Goal: Contribute content: Contribute content

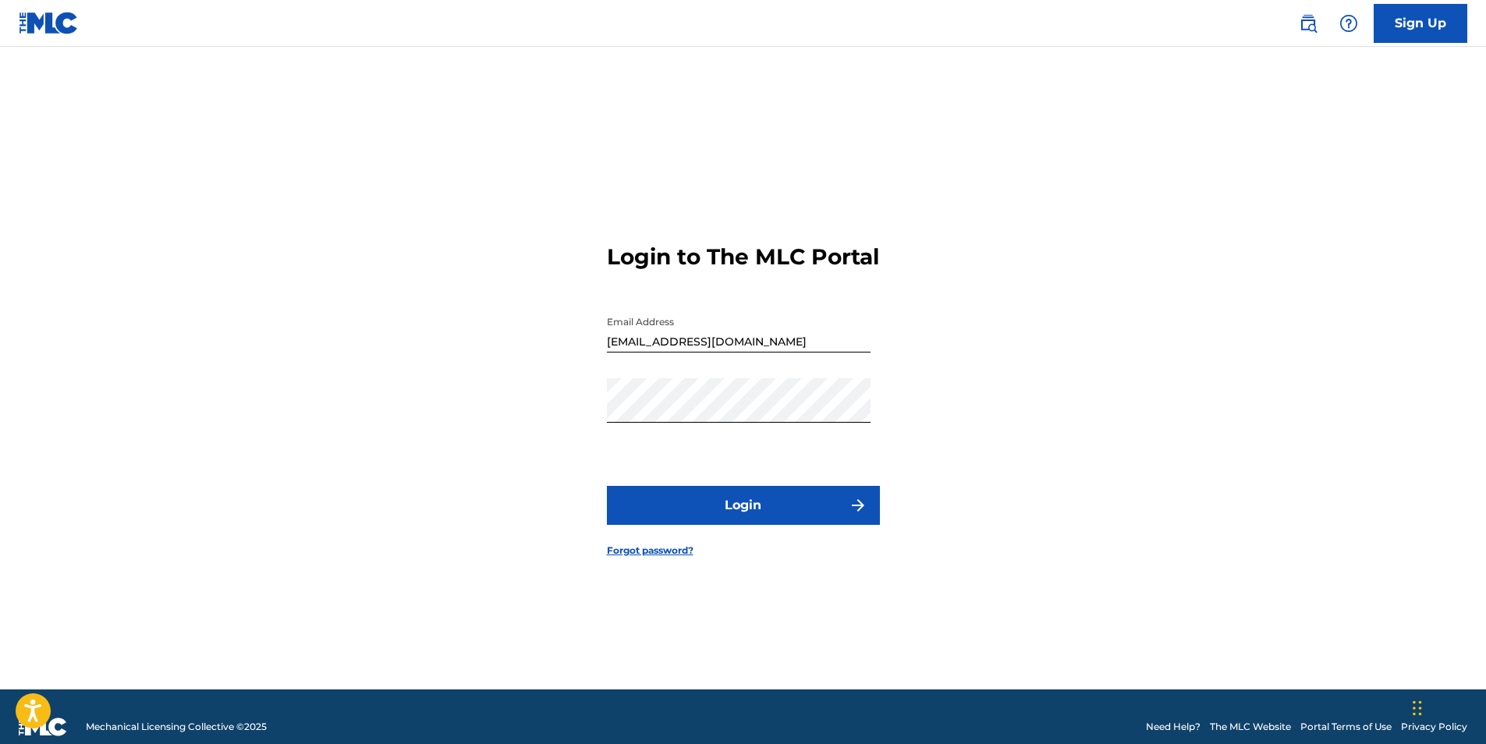
click at [760, 514] on button "Login" at bounding box center [743, 505] width 273 height 39
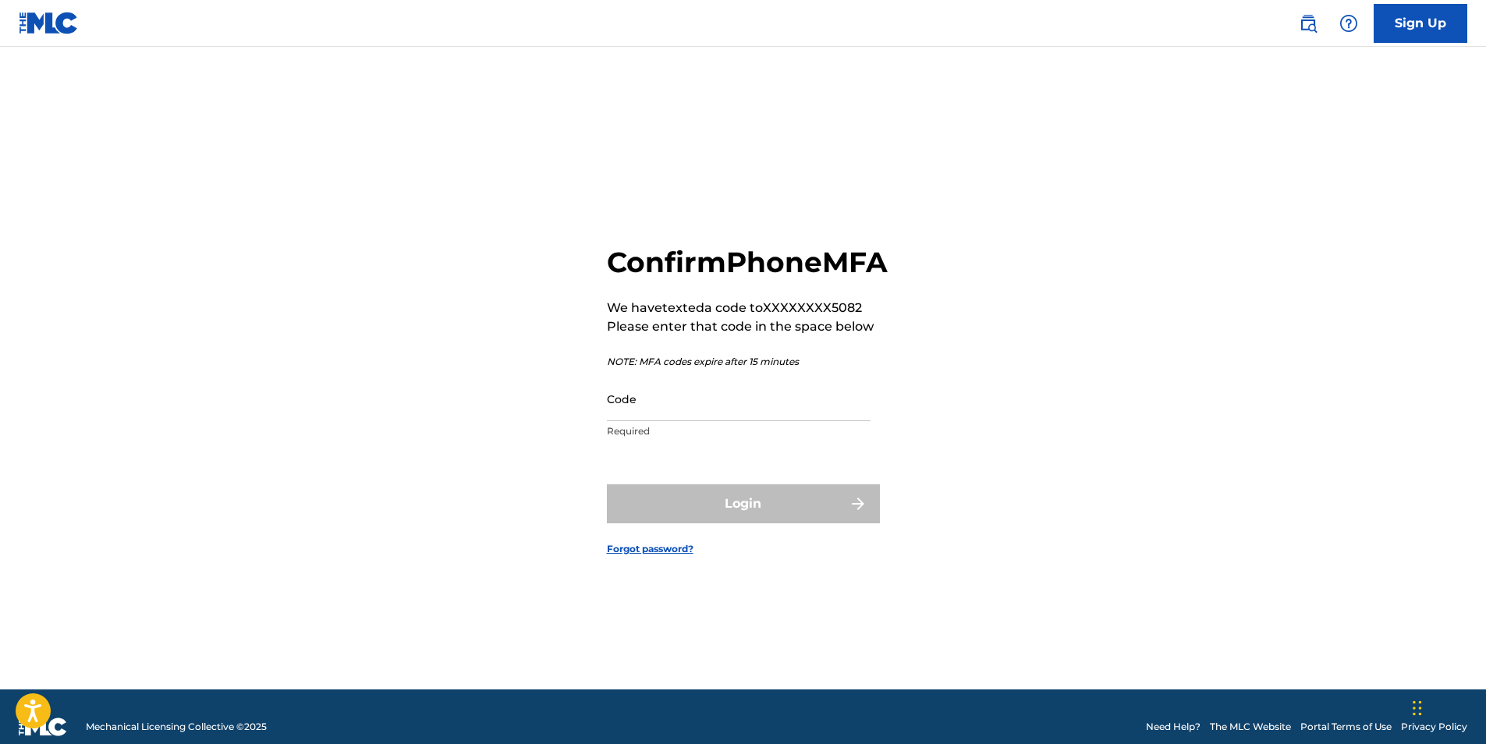
click at [685, 421] on input "Code" at bounding box center [739, 399] width 264 height 44
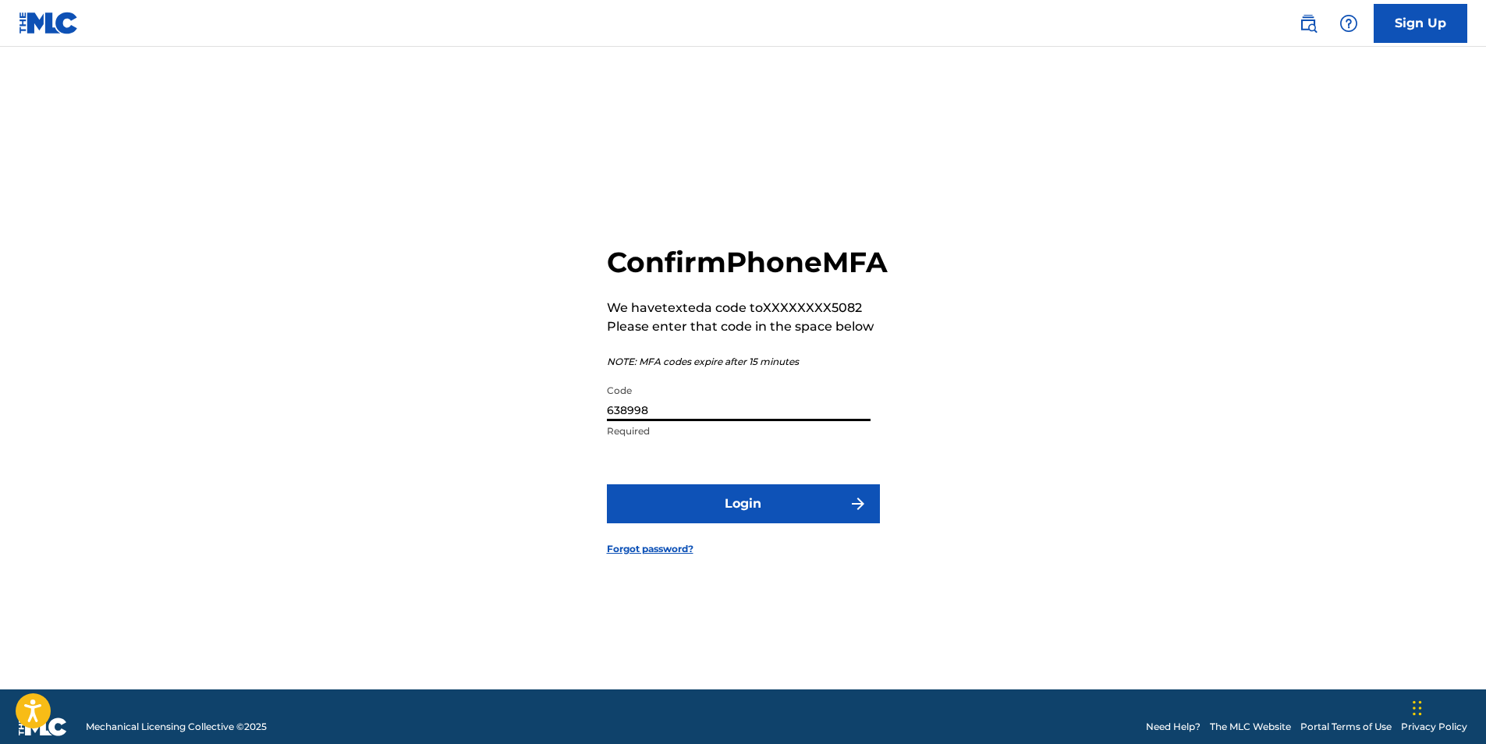
type input "638998"
click at [732, 523] on button "Login" at bounding box center [743, 503] width 273 height 39
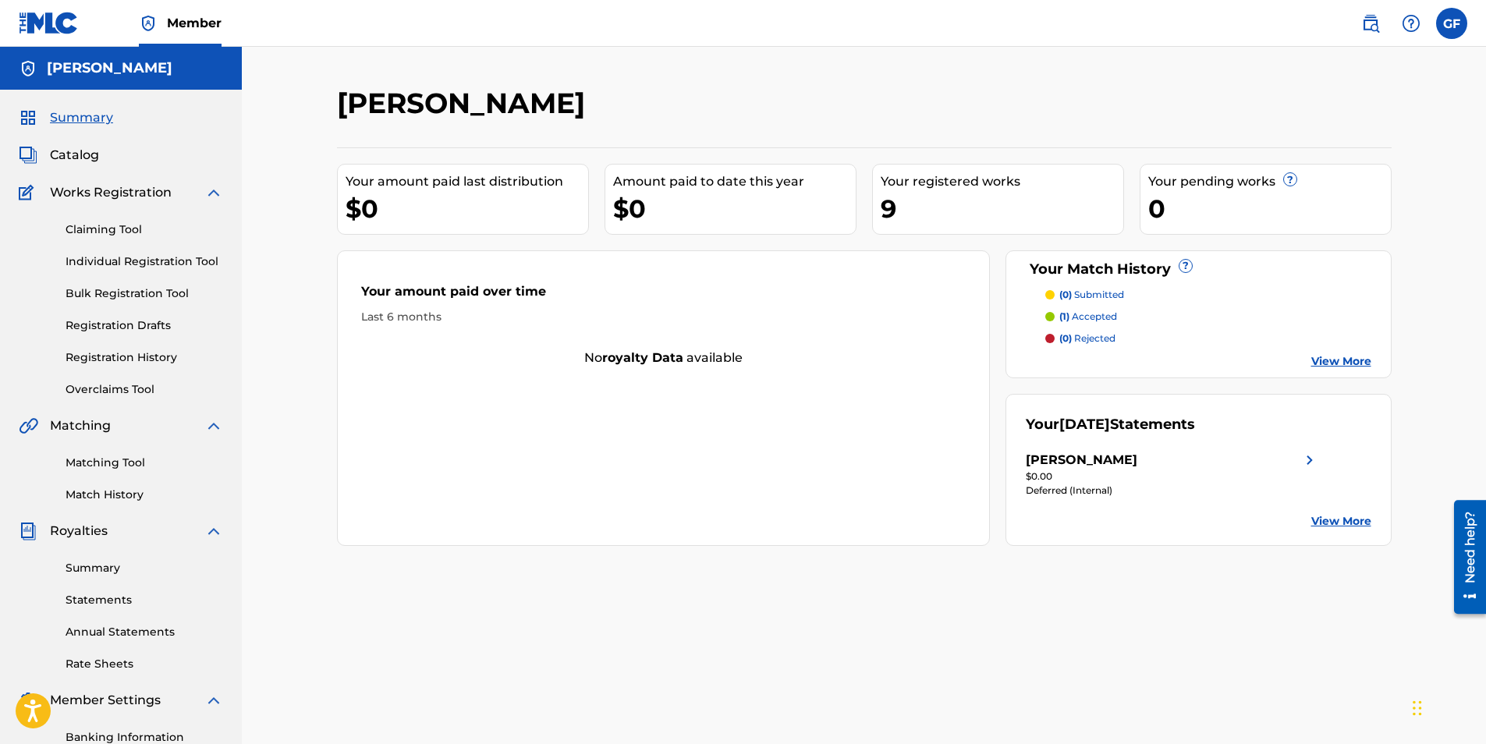
click at [120, 229] on link "Claiming Tool" at bounding box center [145, 230] width 158 height 16
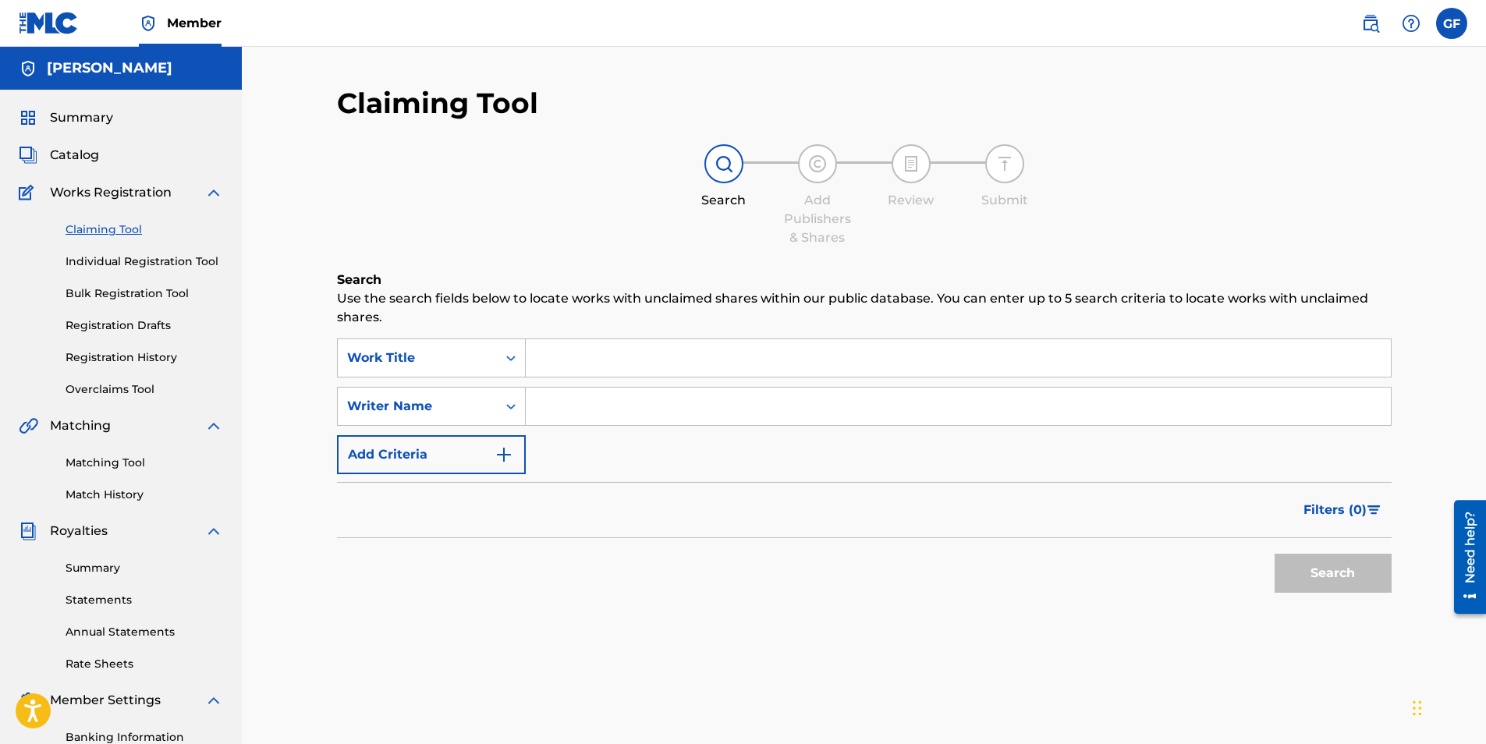
click at [542, 356] on input "Search Form" at bounding box center [958, 357] width 865 height 37
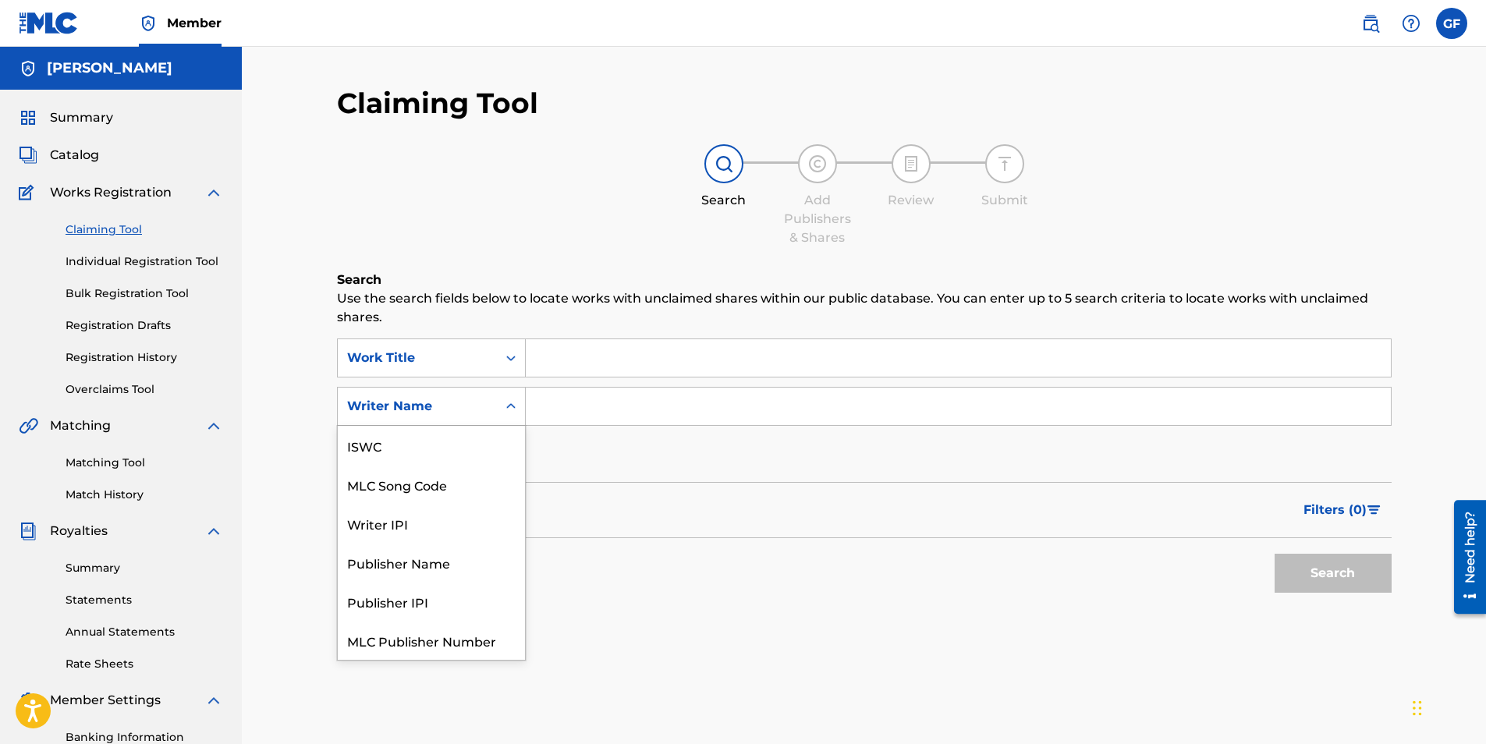
click at [509, 406] on icon "Search Form" at bounding box center [510, 405] width 9 height 5
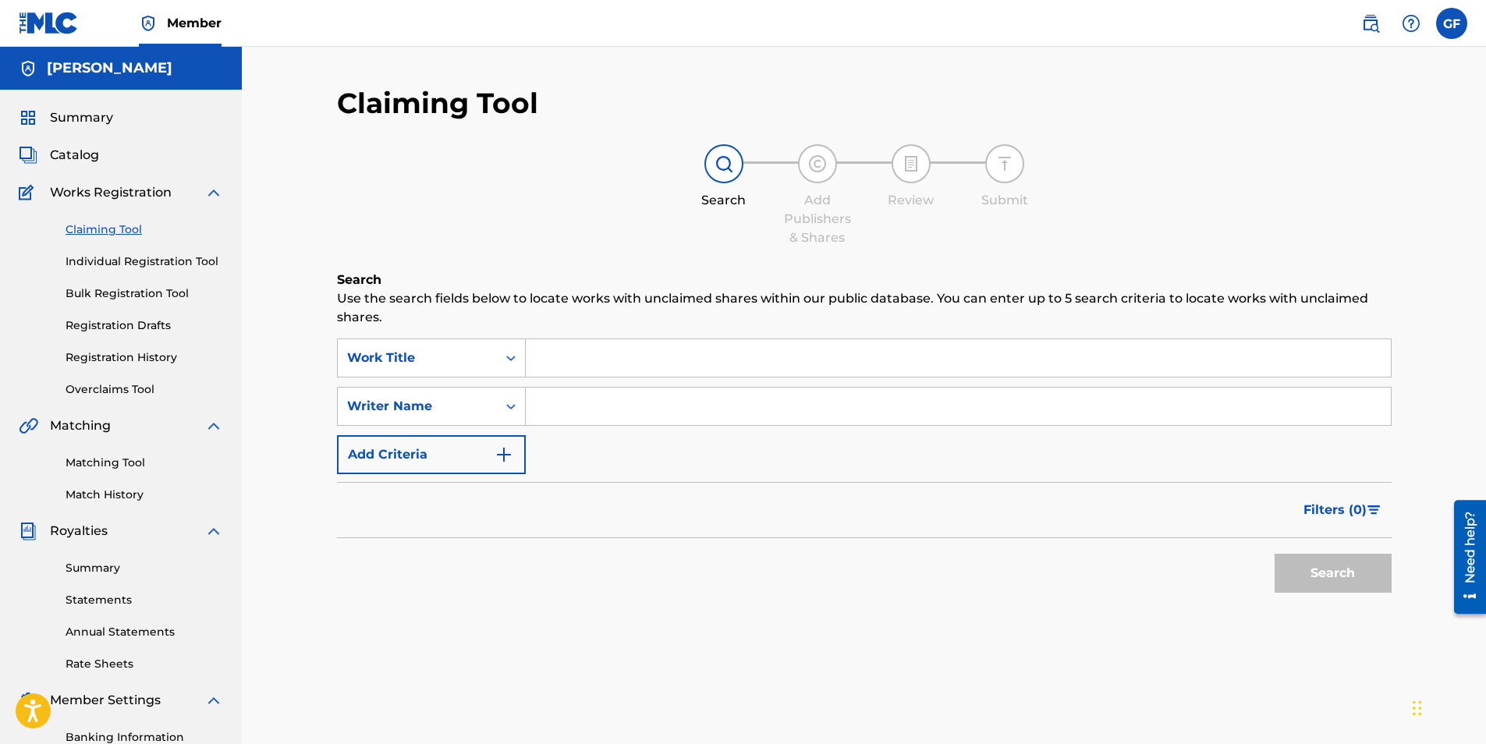
click at [626, 403] on input "Search Form" at bounding box center [958, 406] width 865 height 37
type input "[PERSON_NAME]"
click at [1338, 568] on button "Search" at bounding box center [1333, 573] width 117 height 39
click at [1334, 579] on button "Search" at bounding box center [1333, 573] width 117 height 39
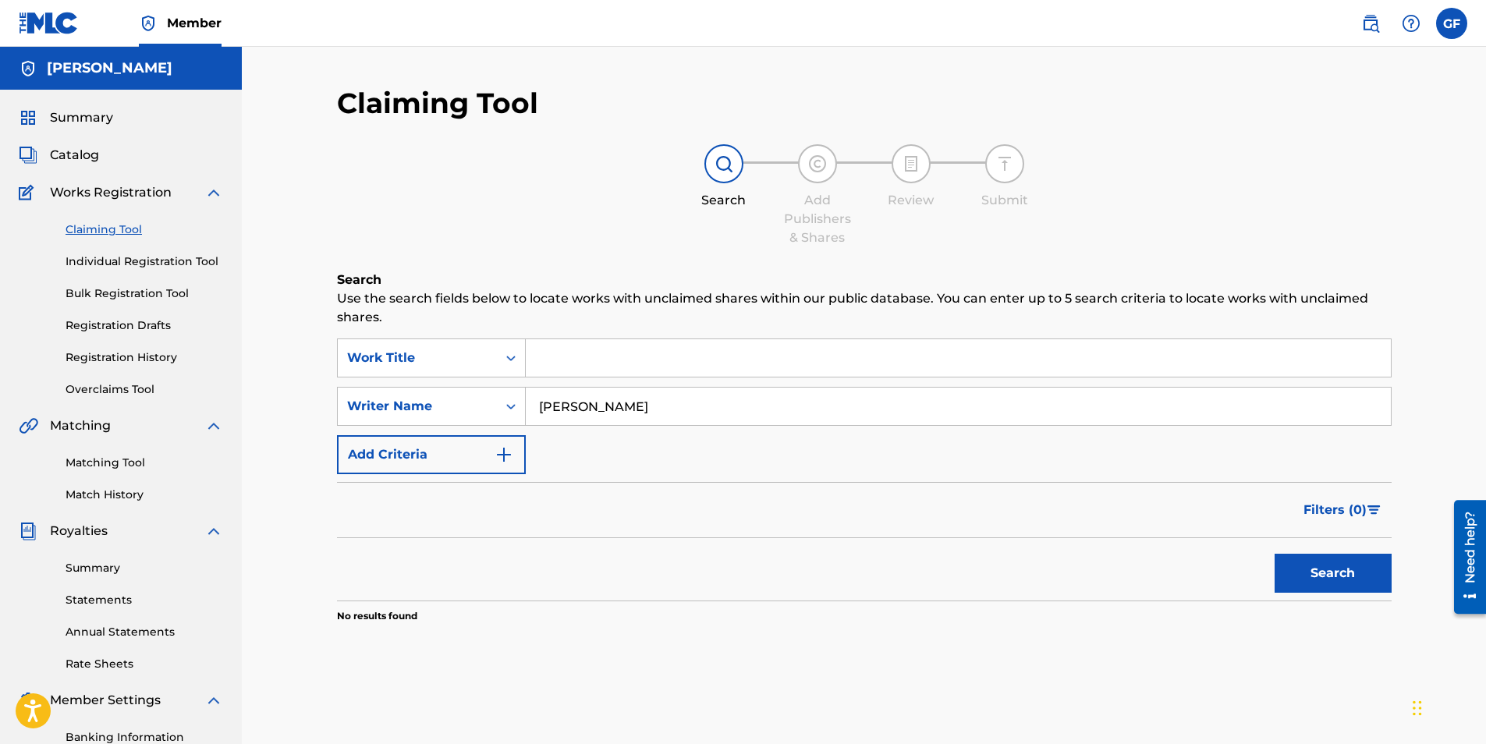
click at [653, 405] on input "[PERSON_NAME]" at bounding box center [958, 406] width 865 height 37
click at [552, 355] on input "Search Form" at bounding box center [958, 357] width 865 height 37
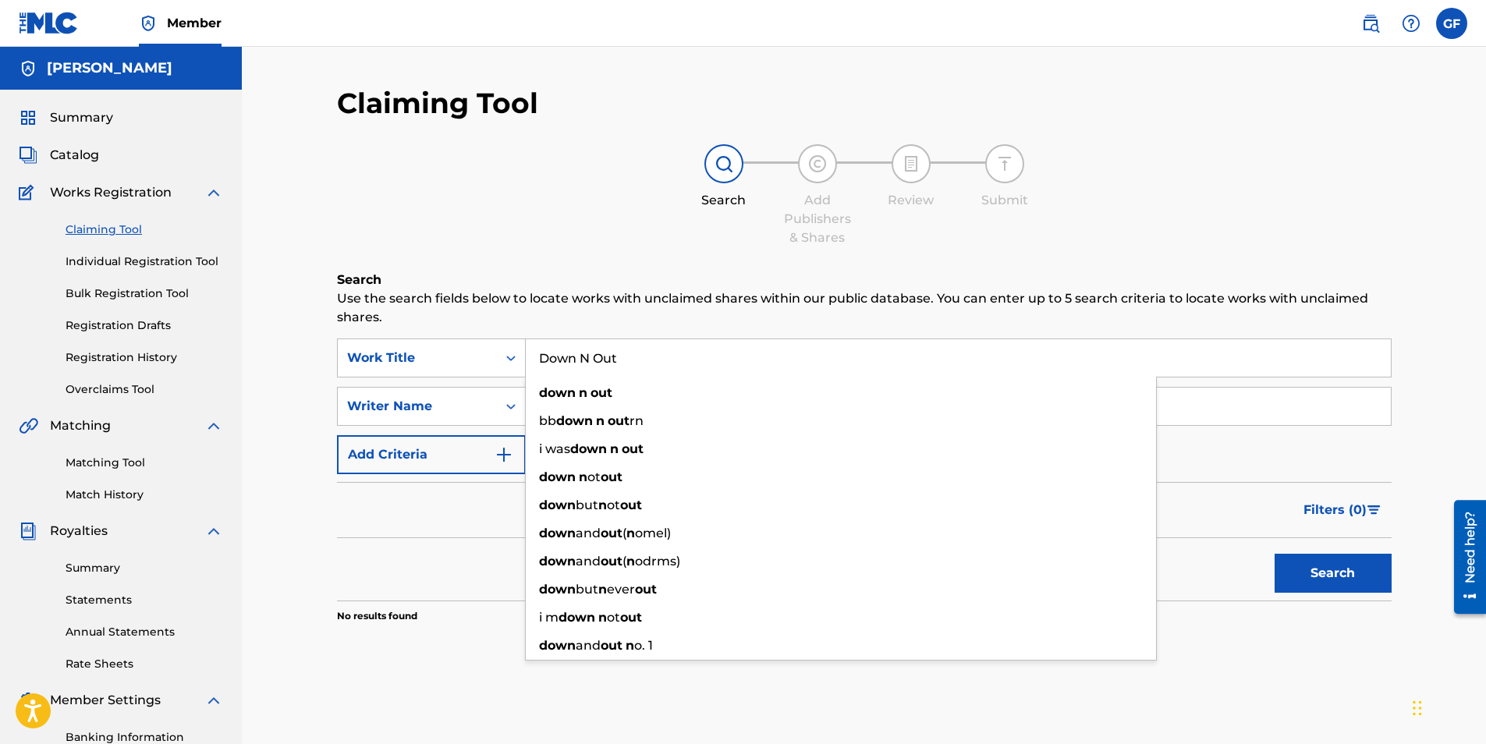
type input "Down N Out"
click at [1275, 554] on button "Search" at bounding box center [1333, 573] width 117 height 39
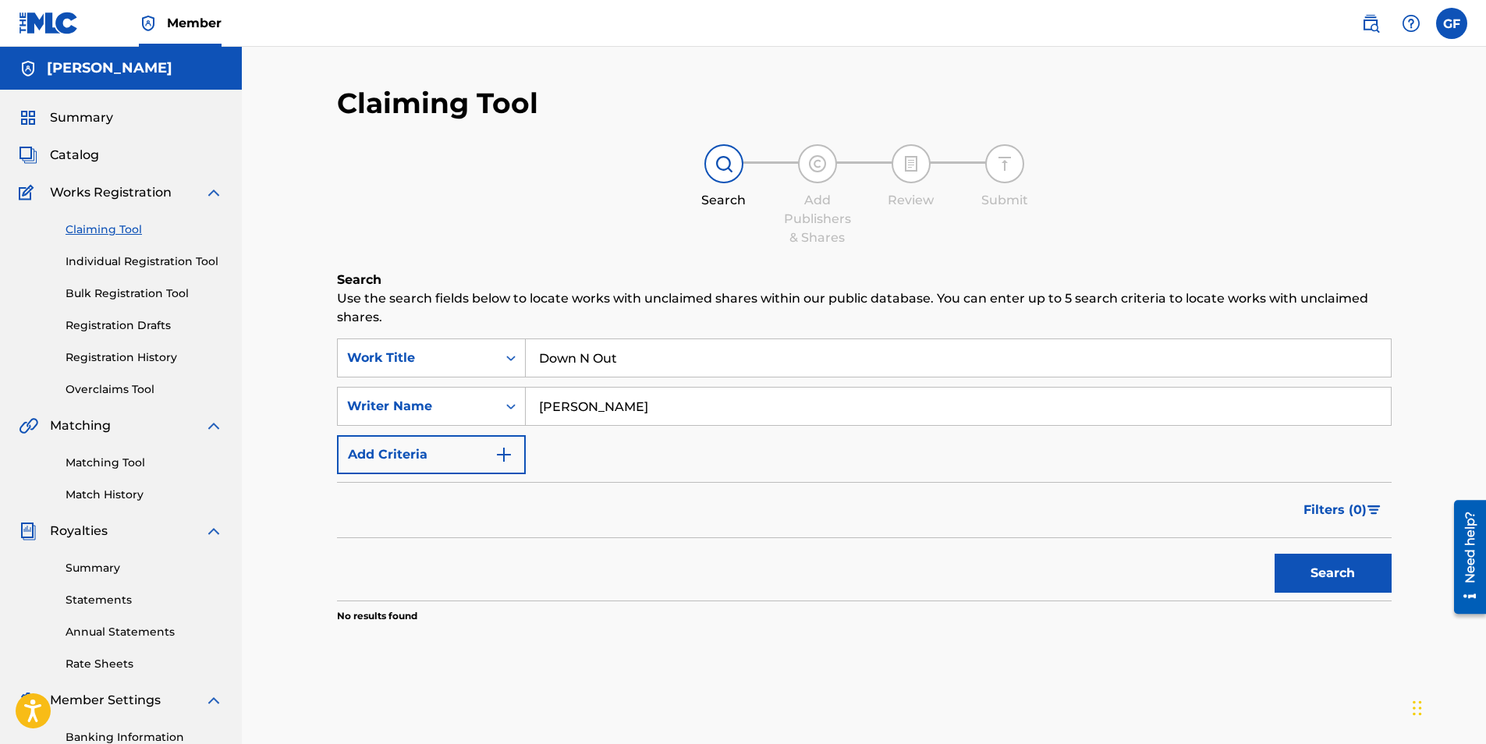
click at [567, 435] on div "SearchWithCriteria405d125e-106f-4d27-ae60-fafb1d3f4f16 Work Title Down N Out Se…" at bounding box center [864, 407] width 1055 height 136
click at [502, 455] on img "Search Form" at bounding box center [504, 454] width 19 height 19
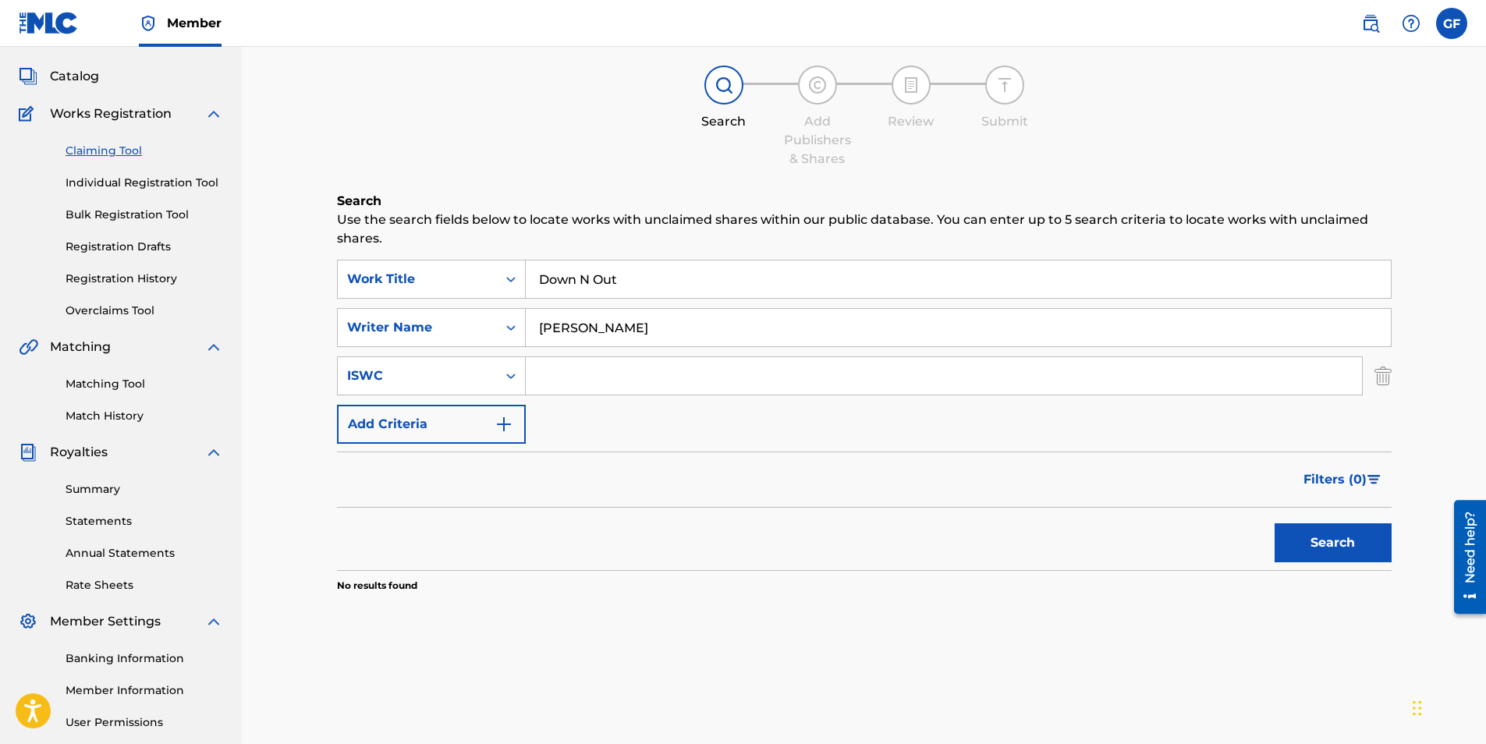
scroll to position [0, 0]
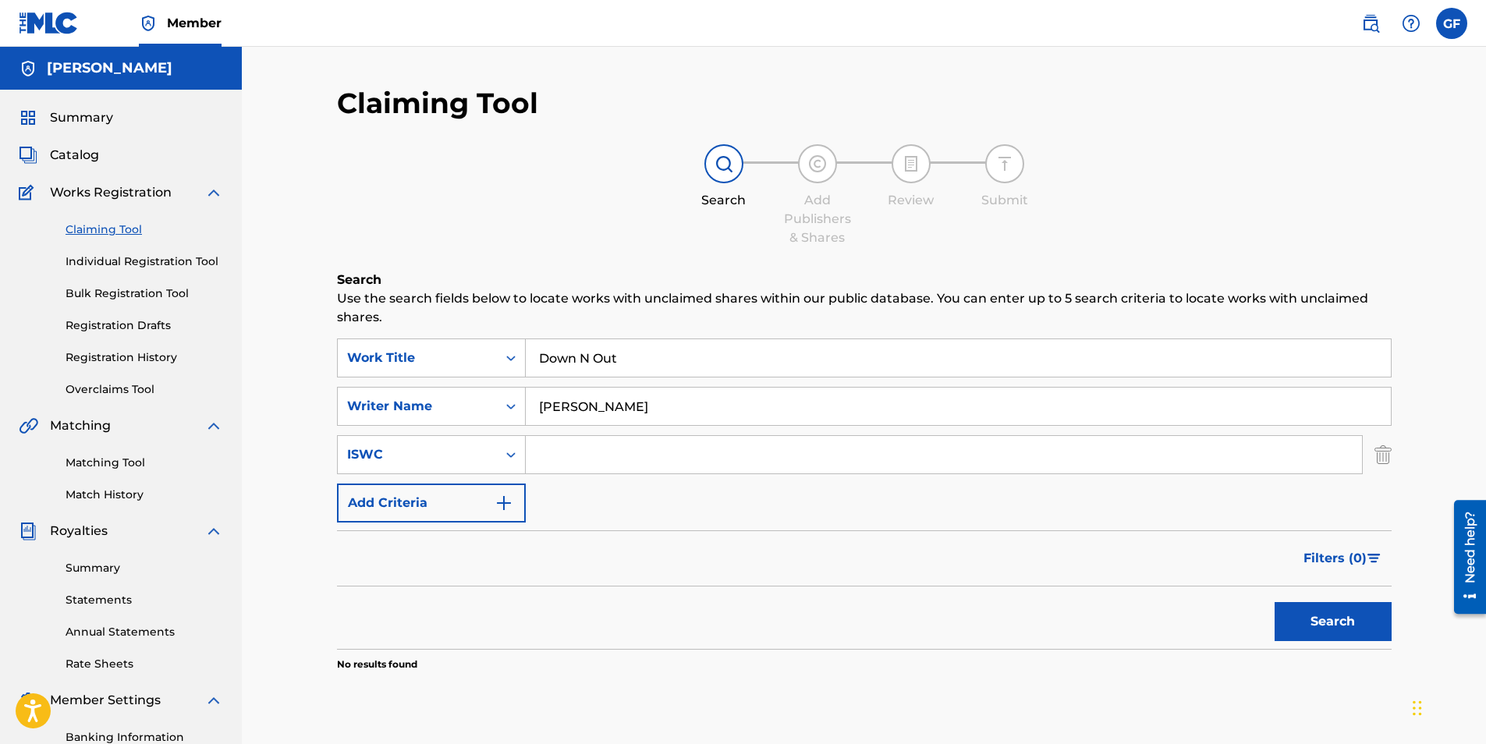
click at [141, 261] on link "Individual Registration Tool" at bounding box center [145, 261] width 158 height 16
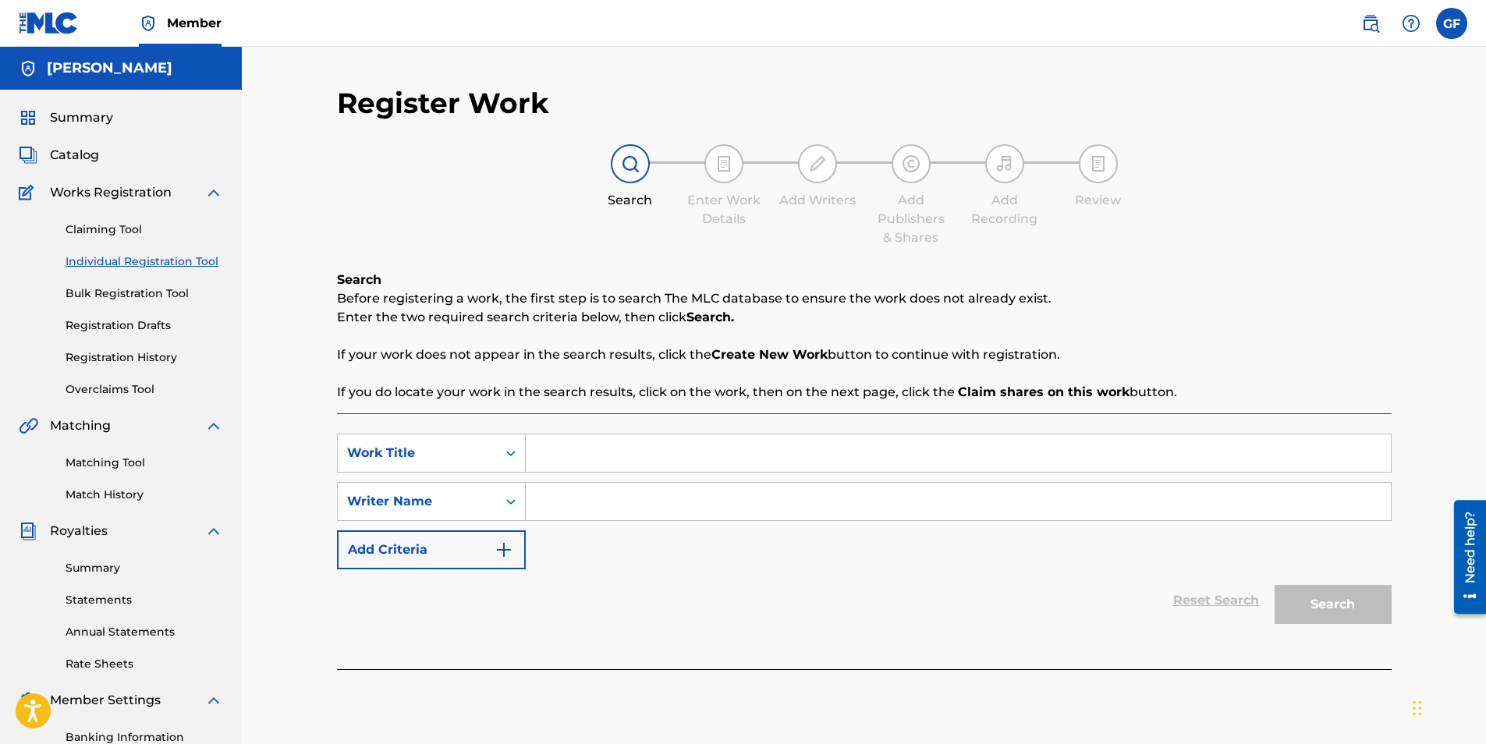
click at [585, 456] on input "Search Form" at bounding box center [958, 452] width 865 height 37
click at [580, 500] on input "Search Form" at bounding box center [958, 501] width 865 height 37
type input "[PERSON_NAME]"
click at [1317, 618] on div "Search" at bounding box center [1329, 600] width 125 height 62
click at [1317, 616] on div "Search" at bounding box center [1329, 600] width 125 height 62
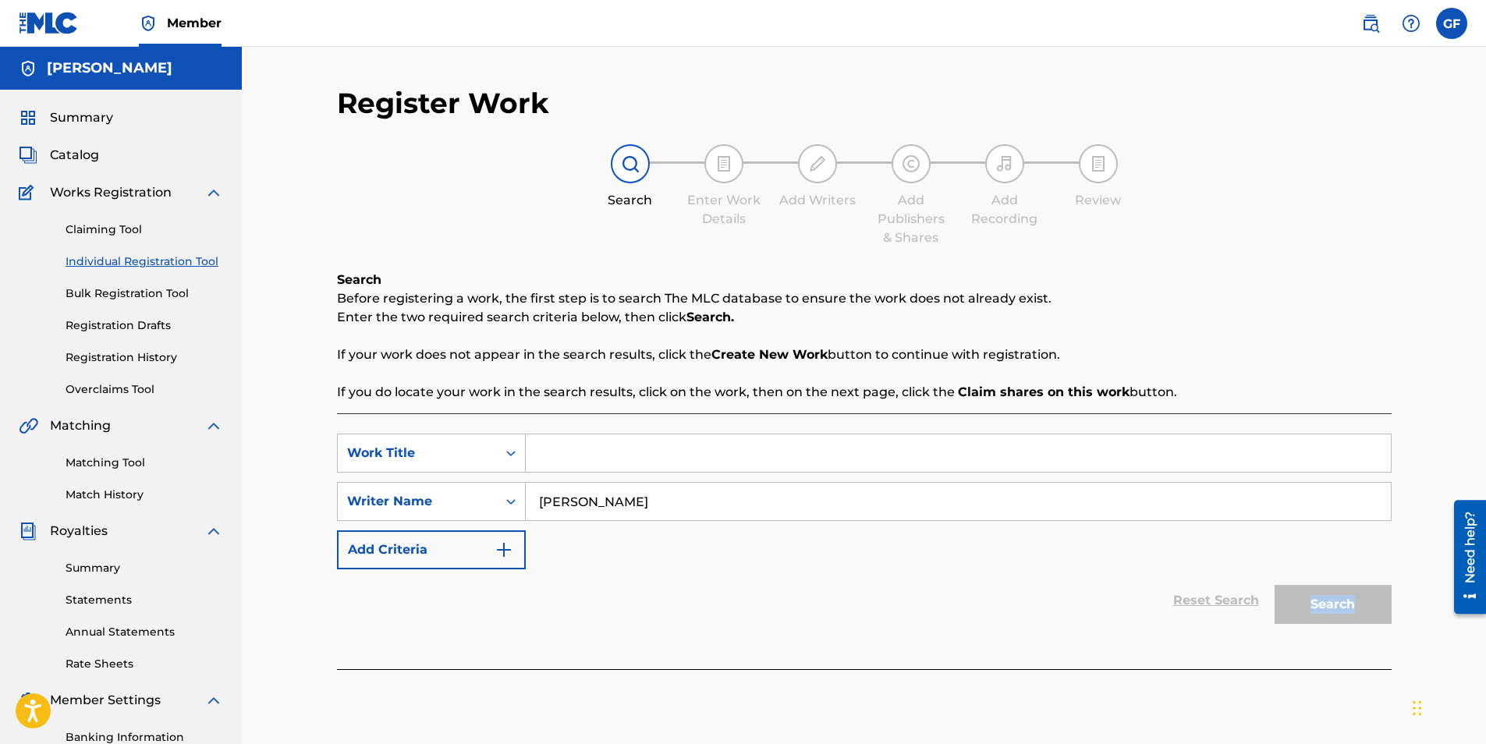
click at [1317, 616] on div "Search" at bounding box center [1329, 600] width 125 height 62
drag, startPoint x: 1317, startPoint y: 616, endPoint x: 1298, endPoint y: 642, distance: 32.3
click at [1298, 642] on div "SearchWithCriteria981b9879-4439-47bf-aa66-a284d70f47e4 Work Title SearchWithCri…" at bounding box center [864, 541] width 1055 height 256
click at [511, 551] on img "Search Form" at bounding box center [504, 550] width 19 height 19
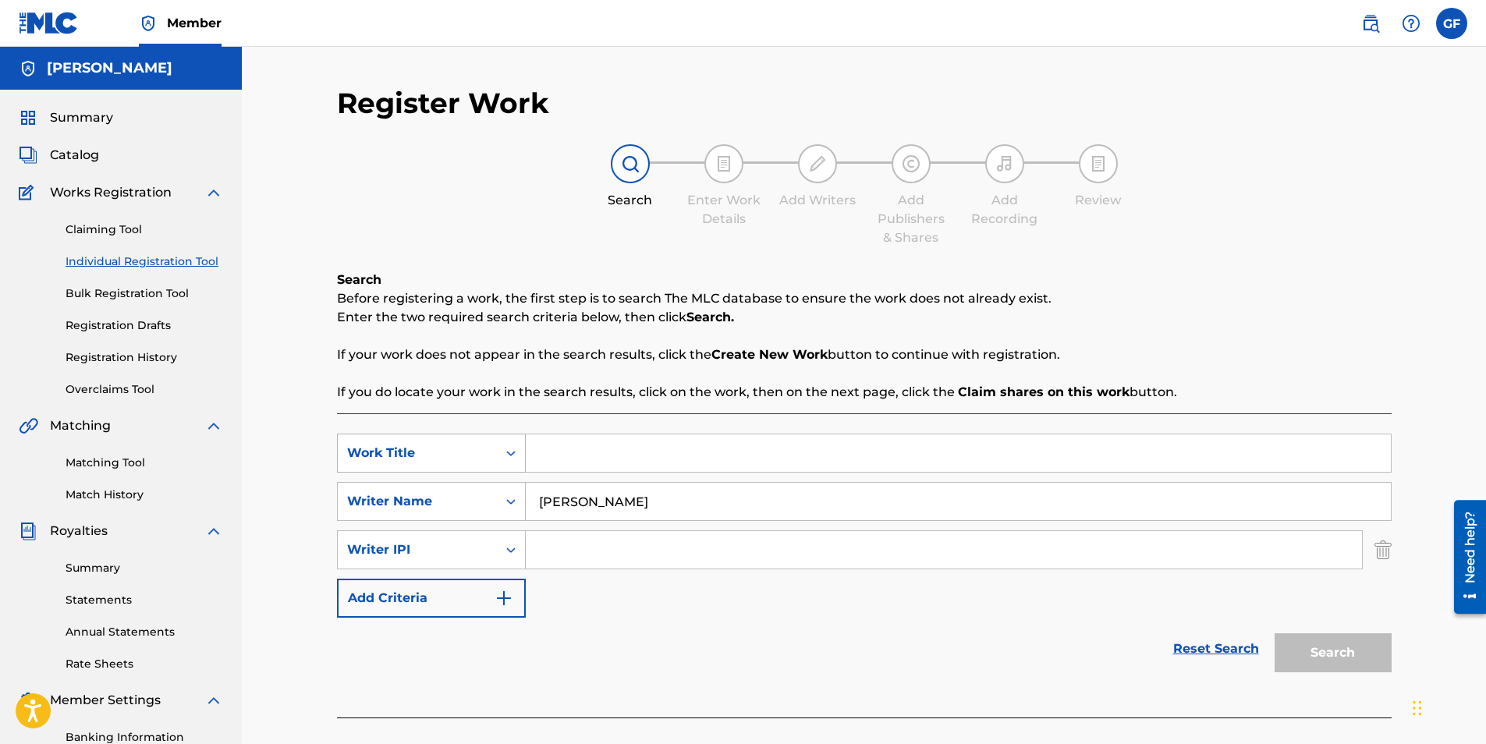
click at [517, 452] on icon "Search Form" at bounding box center [511, 453] width 16 height 16
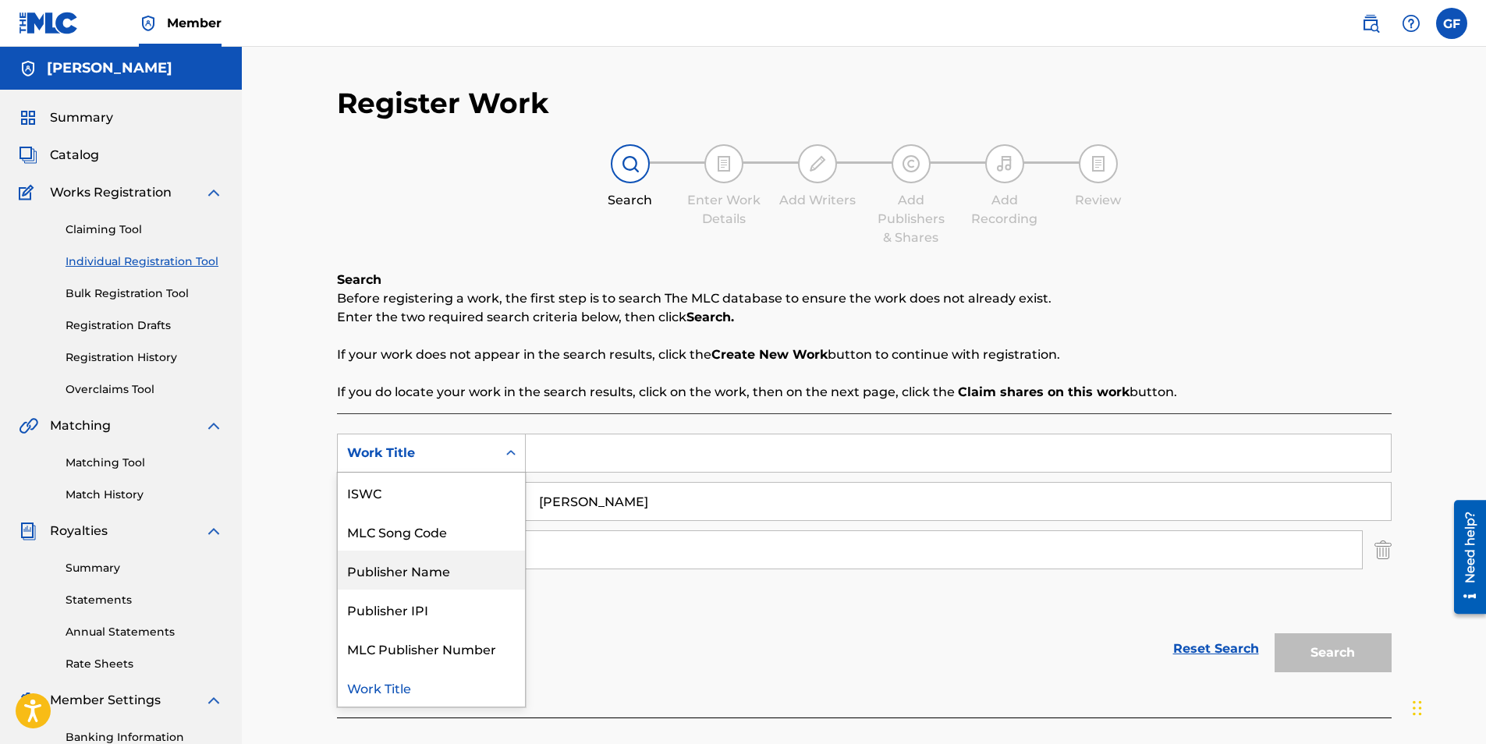
click at [444, 572] on div "Publisher Name" at bounding box center [431, 570] width 187 height 39
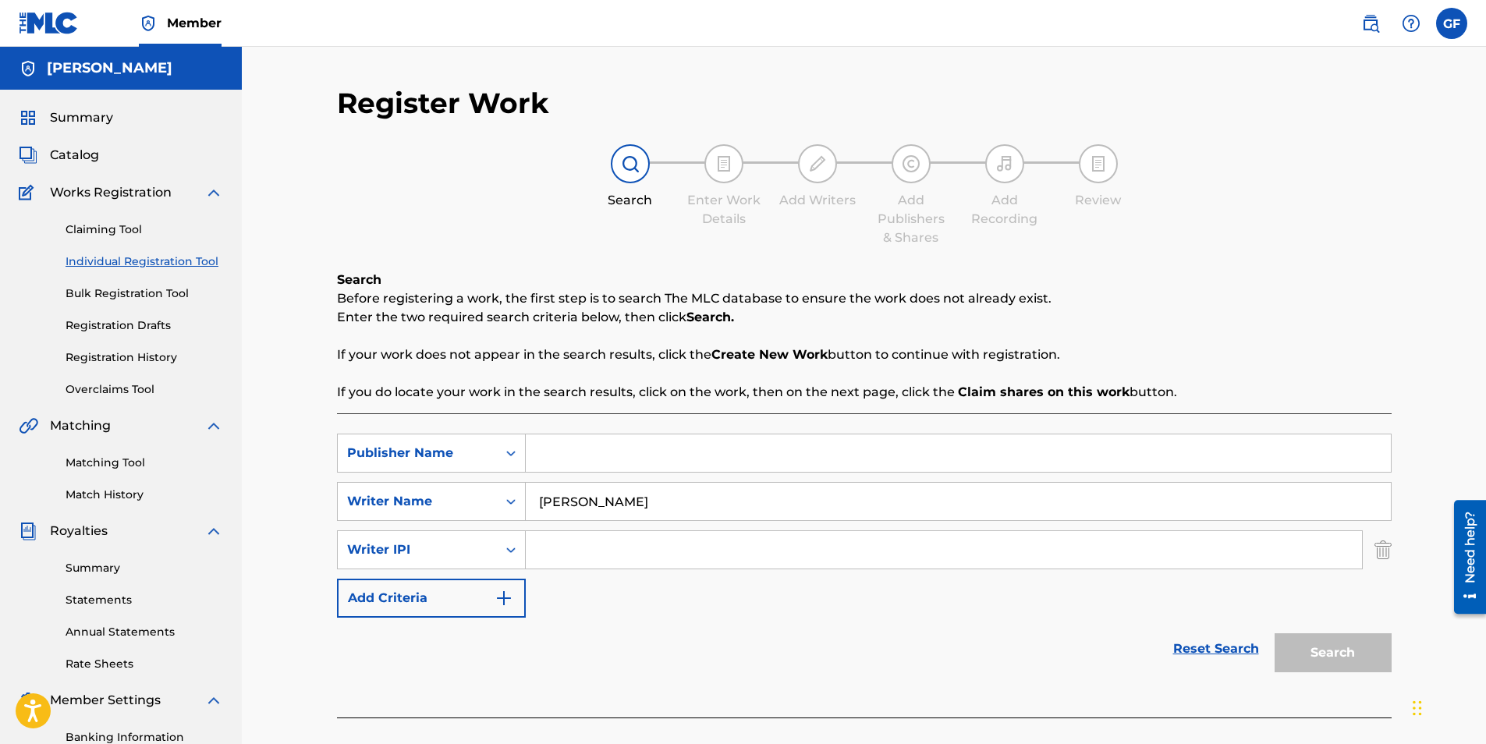
click at [543, 460] on input "Search Form" at bounding box center [958, 452] width 865 height 37
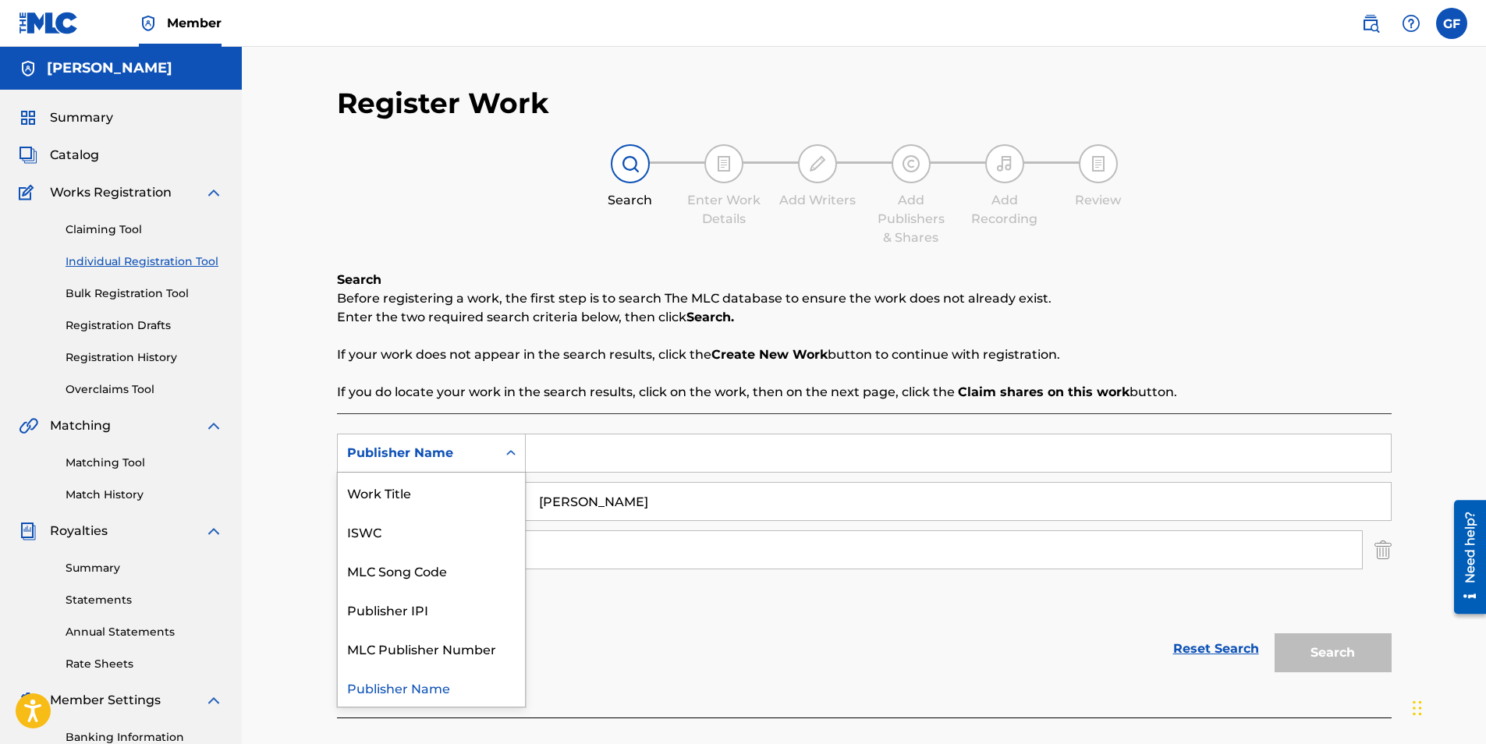
click at [509, 452] on icon "Search Form" at bounding box center [511, 453] width 16 height 16
click at [459, 496] on div "Work Title" at bounding box center [431, 492] width 187 height 39
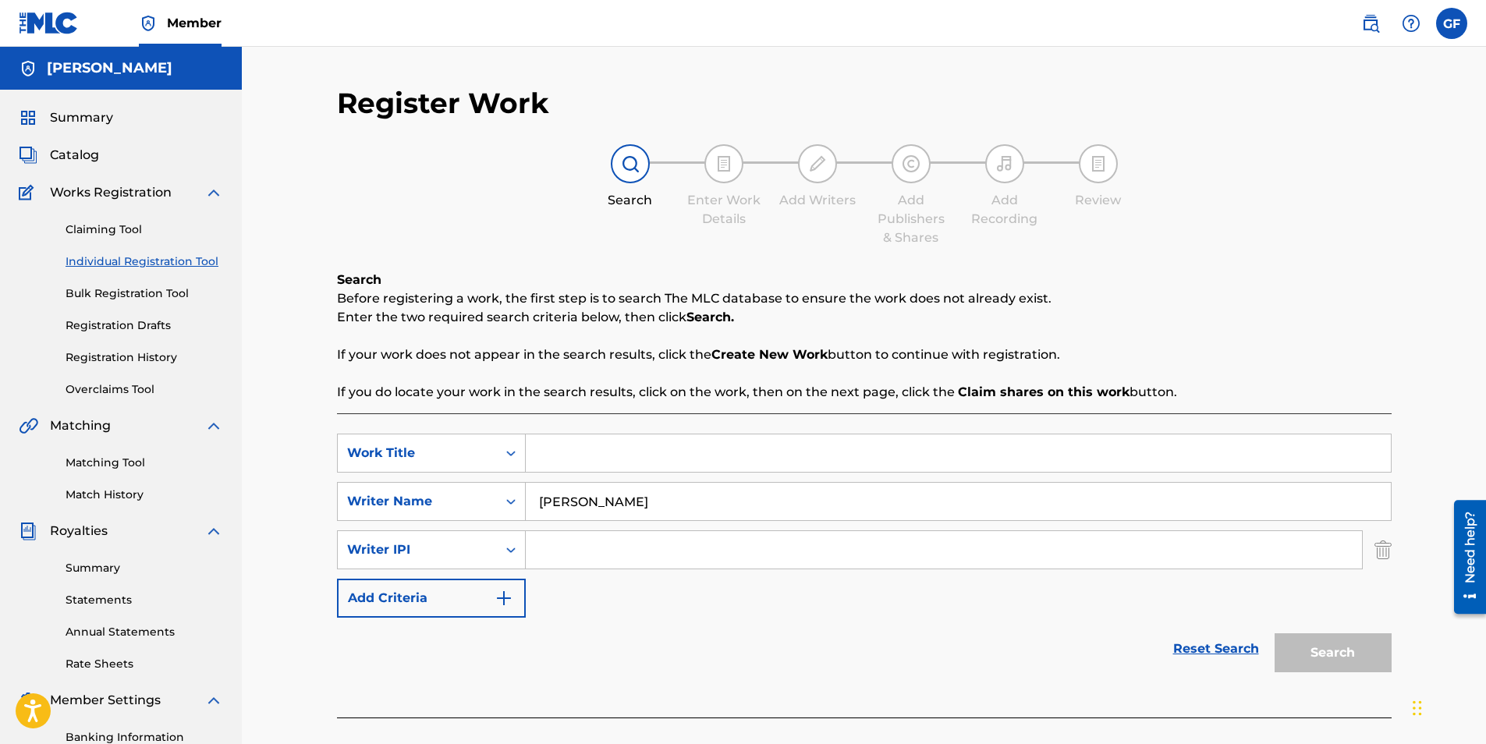
click at [543, 456] on input "Search Form" at bounding box center [958, 452] width 865 height 37
click at [588, 458] on input "Down n Out" at bounding box center [958, 452] width 865 height 37
type input "Down N Out"
click at [741, 617] on div "SearchWithCriteria7126a70b-2856-4d09-9e28-d0be18557034 Work Title Down N Out Se…" at bounding box center [864, 526] width 1055 height 184
click at [628, 450] on input "Down N Out" at bounding box center [958, 452] width 865 height 37
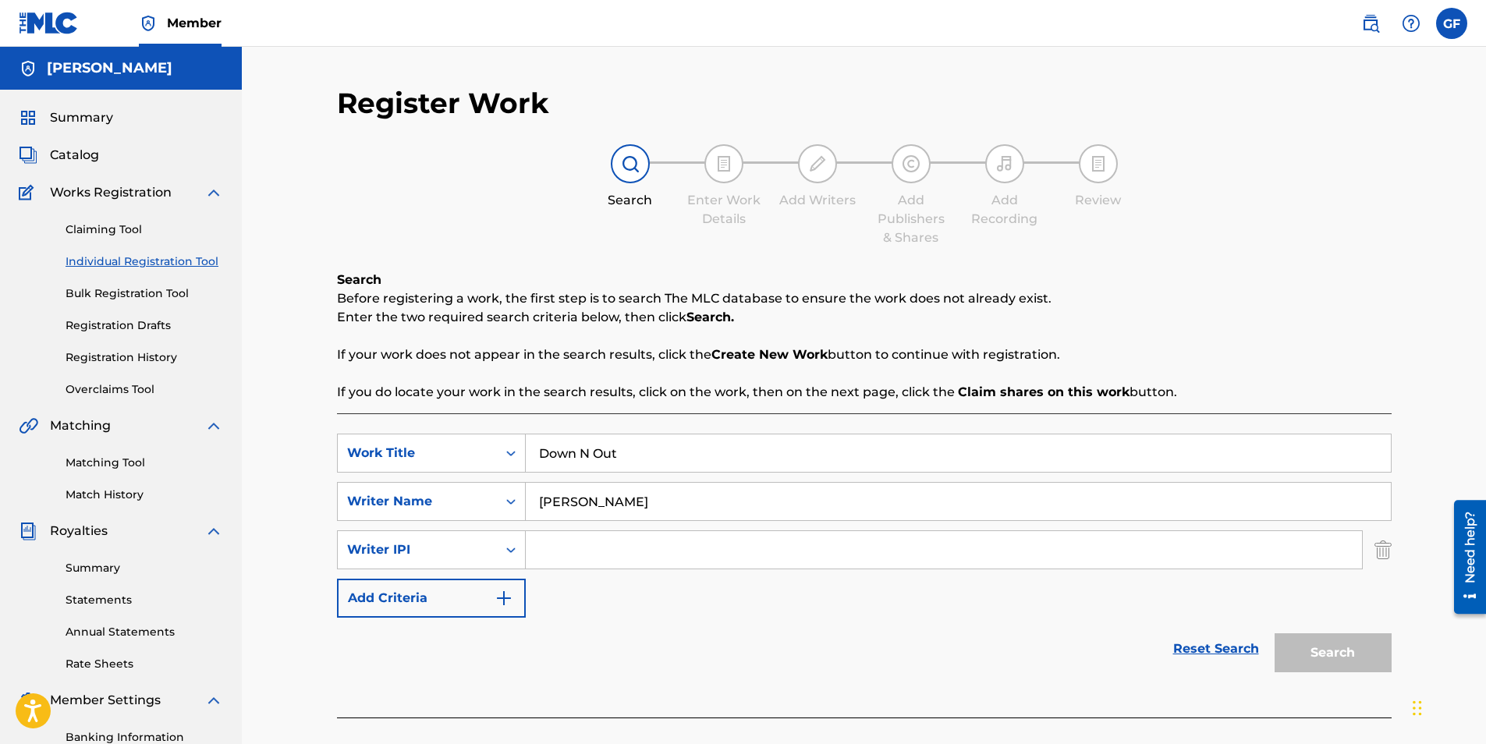
click at [619, 495] on input "[PERSON_NAME]" at bounding box center [958, 501] width 865 height 37
click at [563, 499] on input "[PERSON_NAME]" at bounding box center [958, 501] width 865 height 37
click at [569, 450] on input "Down N Out" at bounding box center [958, 452] width 865 height 37
click at [608, 444] on input "Down N Out" at bounding box center [958, 452] width 865 height 37
click at [629, 445] on input "Down N Out" at bounding box center [958, 452] width 865 height 37
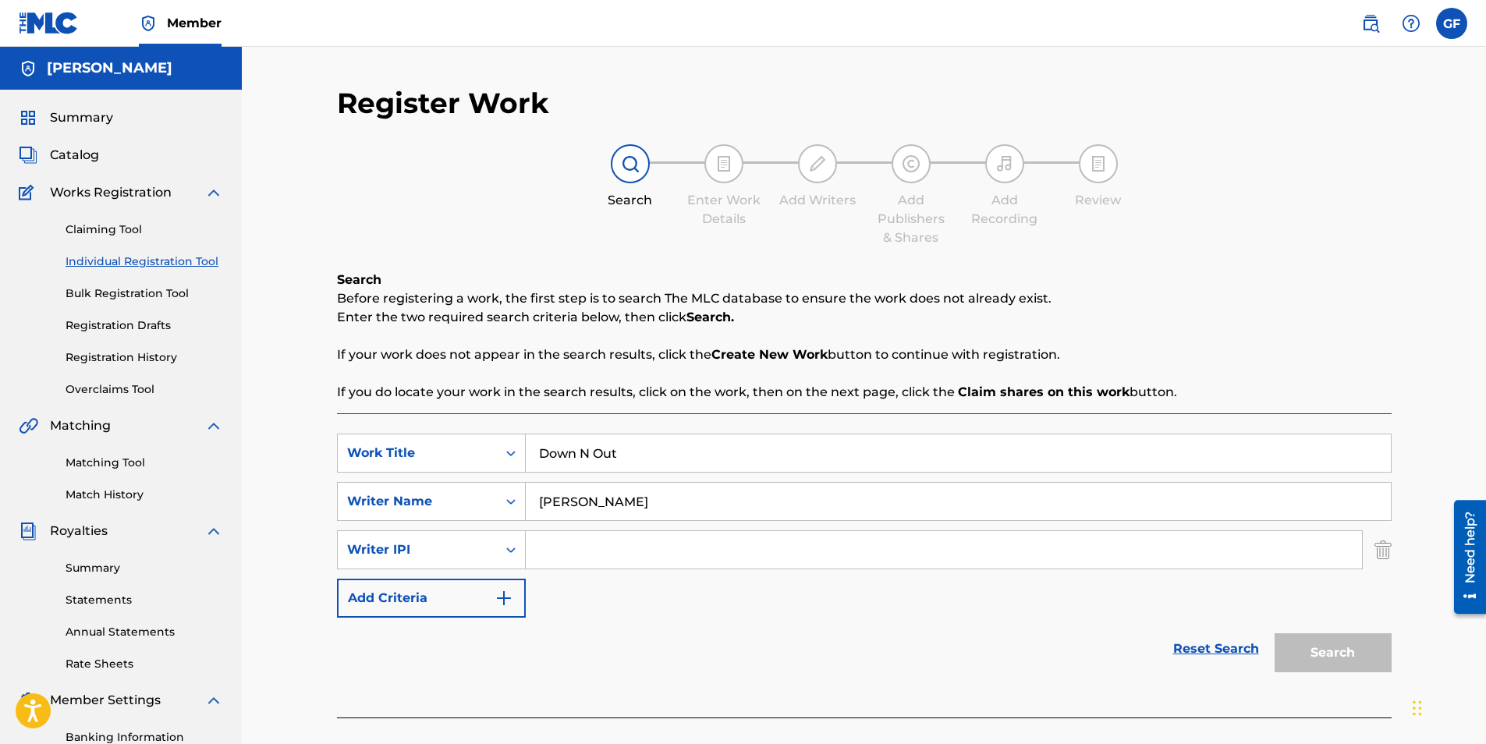
click at [612, 511] on input "[PERSON_NAME]" at bounding box center [958, 501] width 865 height 37
click at [550, 499] on input "[PERSON_NAME]" at bounding box center [958, 501] width 865 height 37
click at [534, 497] on input "[PERSON_NAME]" at bounding box center [958, 501] width 865 height 37
click at [538, 450] on input "Down N Out" at bounding box center [958, 452] width 865 height 37
click at [572, 448] on input "Down N Out" at bounding box center [958, 452] width 865 height 37
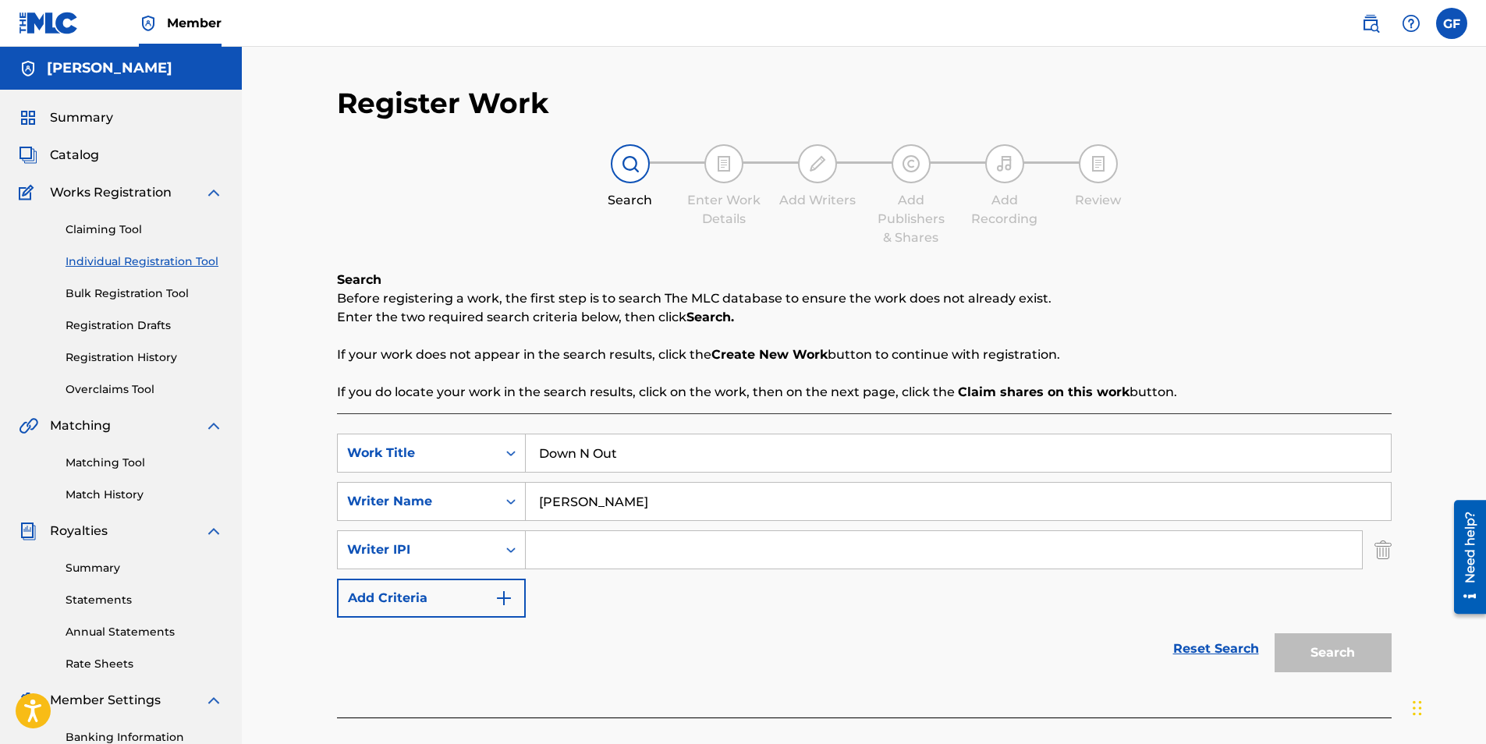
click at [583, 448] on input "Down N Out" at bounding box center [958, 452] width 865 height 37
click at [601, 449] on input "Down N Out" at bounding box center [958, 452] width 865 height 37
click at [626, 452] on input "Down N Out" at bounding box center [958, 452] width 865 height 37
click at [1026, 394] on strong "Claim shares on this work" at bounding box center [1044, 392] width 172 height 15
click at [1030, 389] on strong "Claim shares on this work" at bounding box center [1044, 392] width 172 height 15
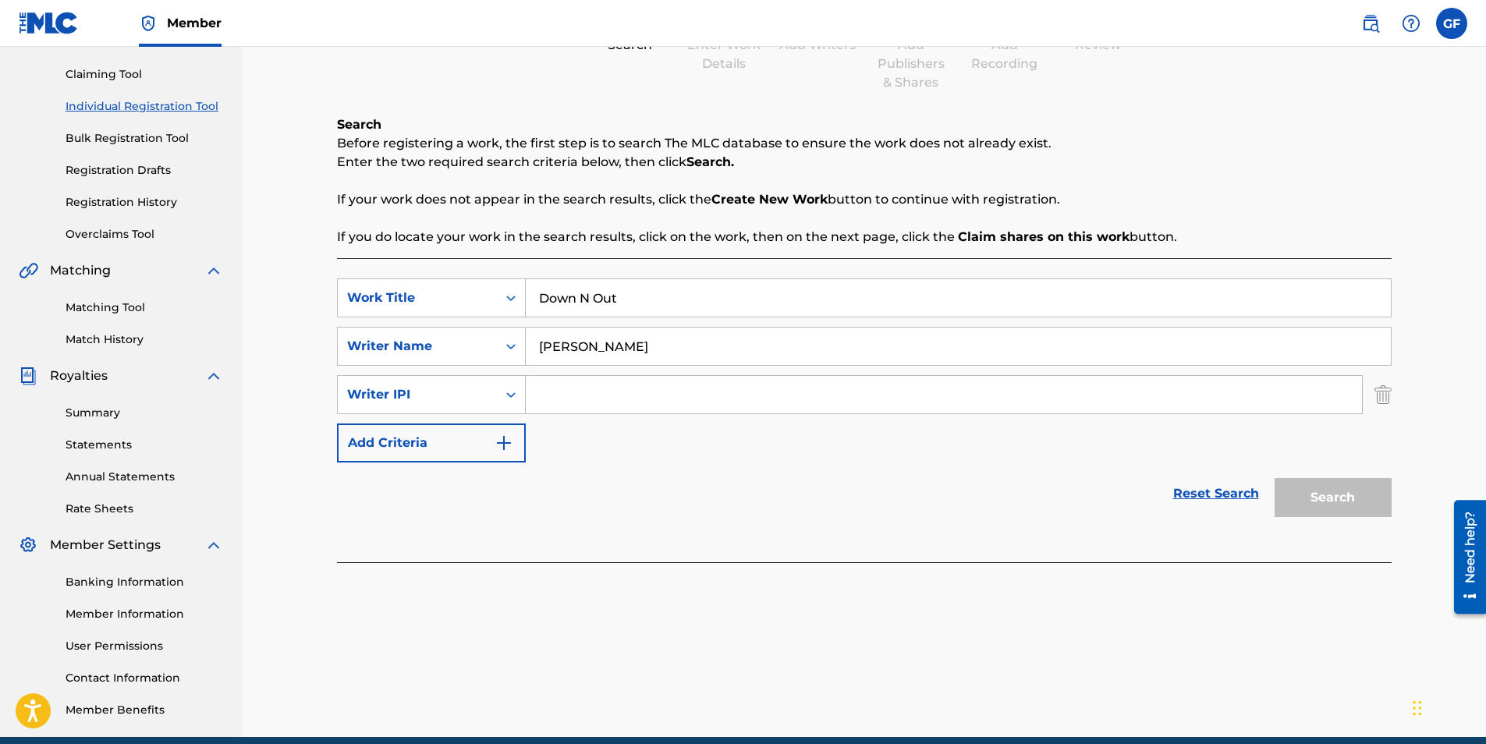
scroll to position [223, 0]
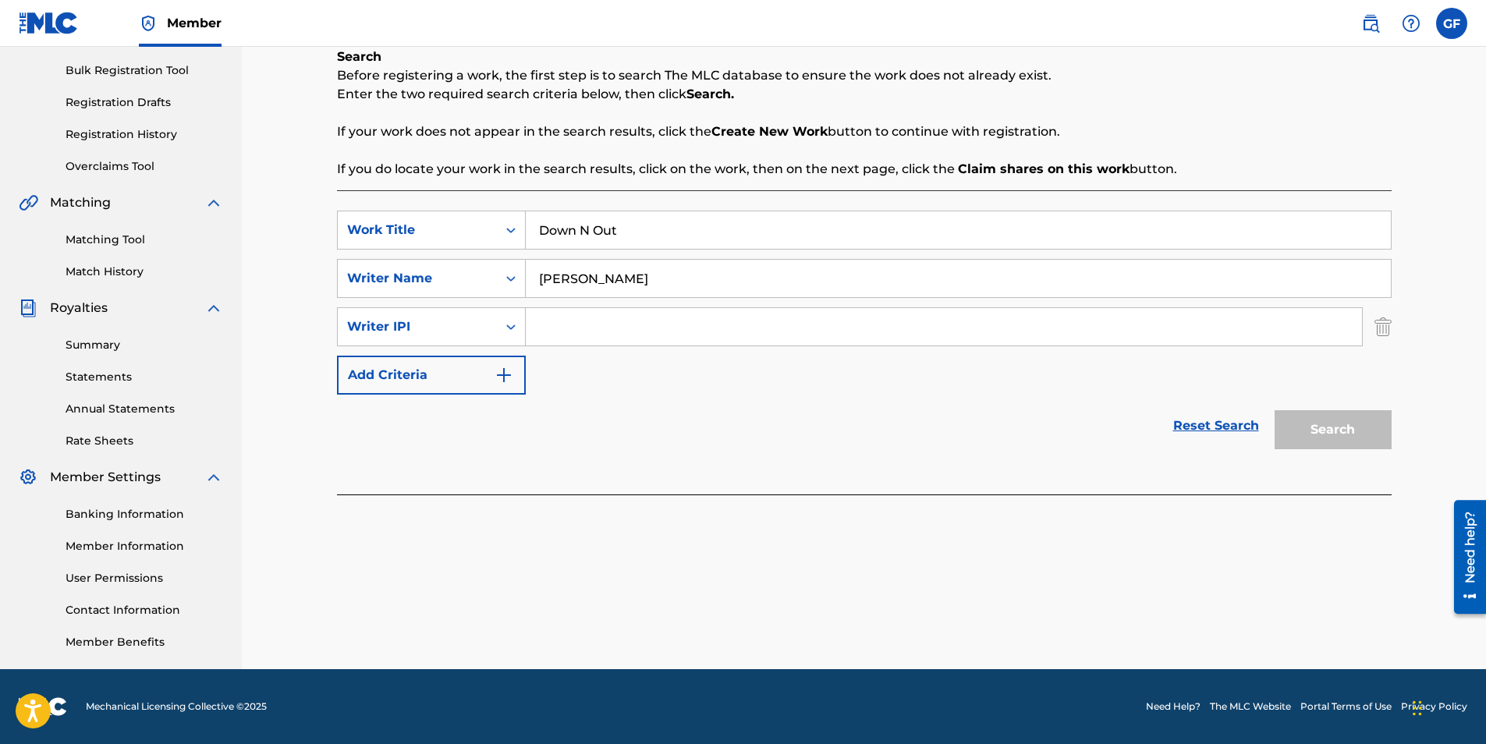
click at [1239, 424] on link "Reset Search" at bounding box center [1215, 426] width 101 height 34
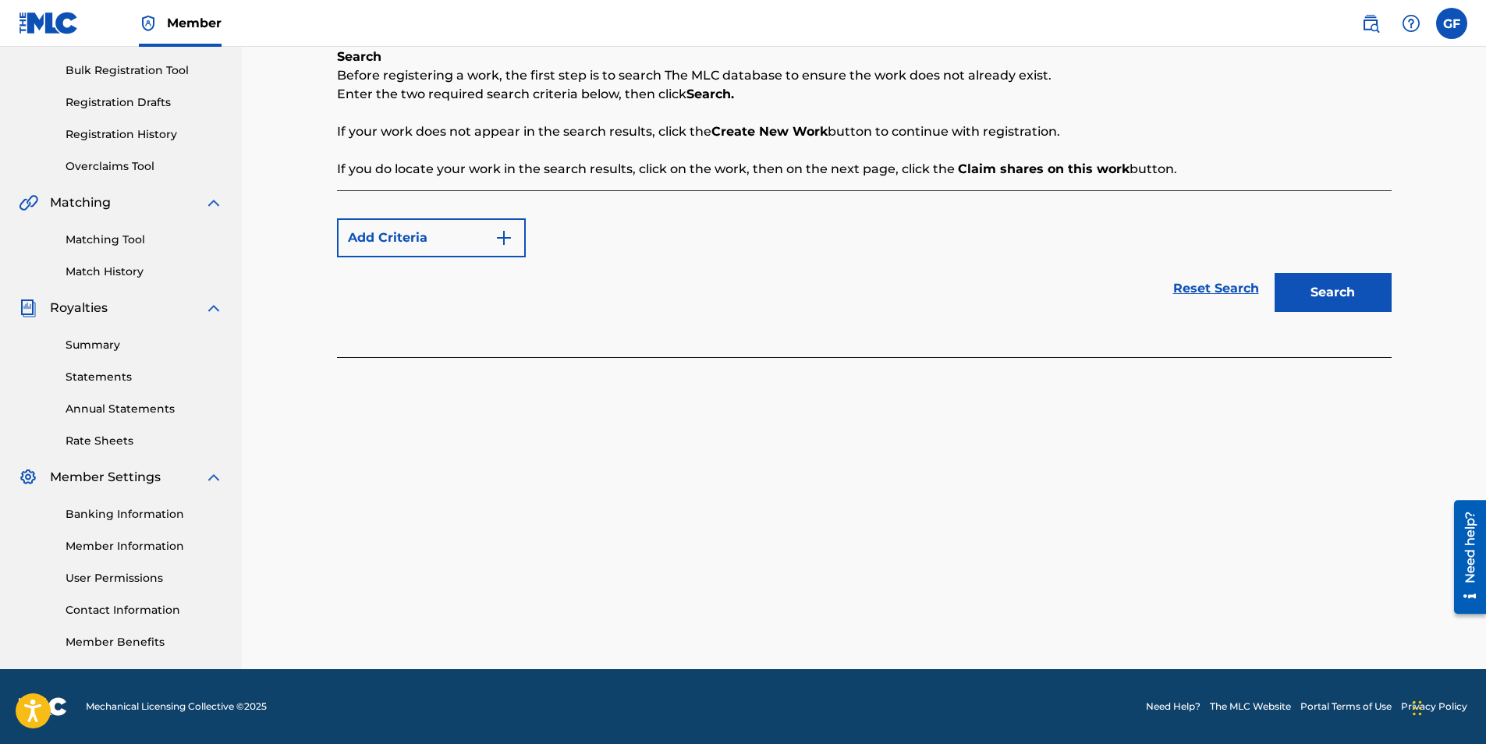
scroll to position [0, 0]
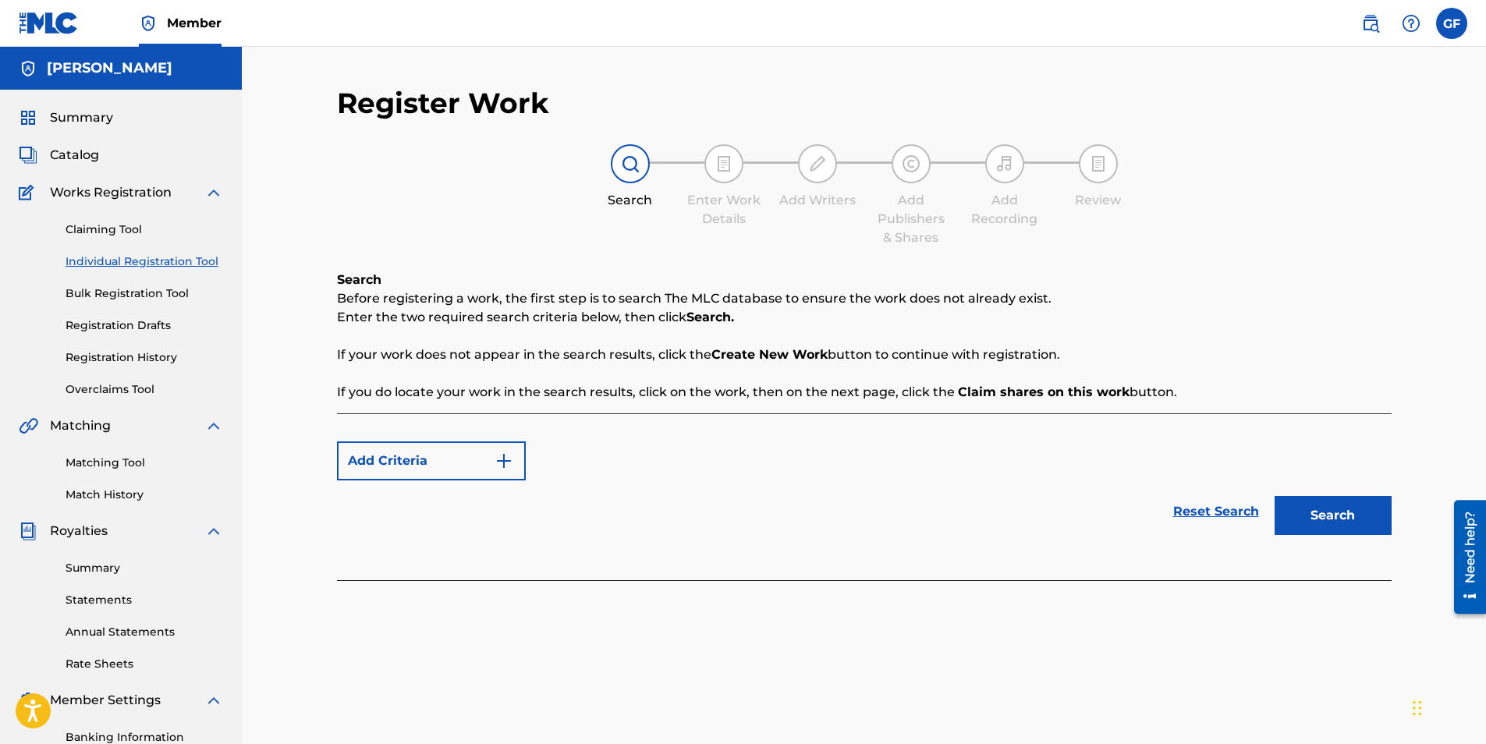
click at [1320, 512] on button "Search" at bounding box center [1333, 515] width 117 height 39
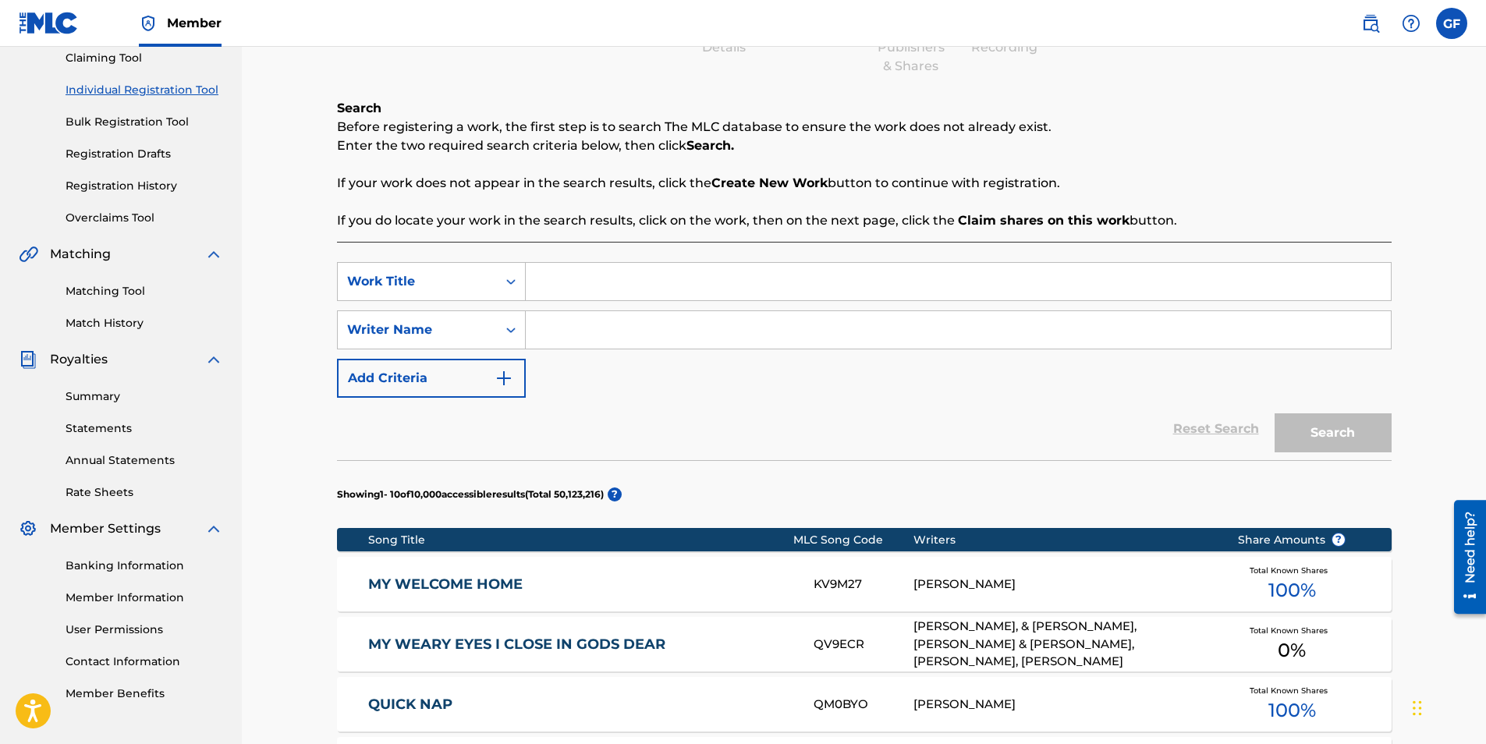
scroll to position [78, 0]
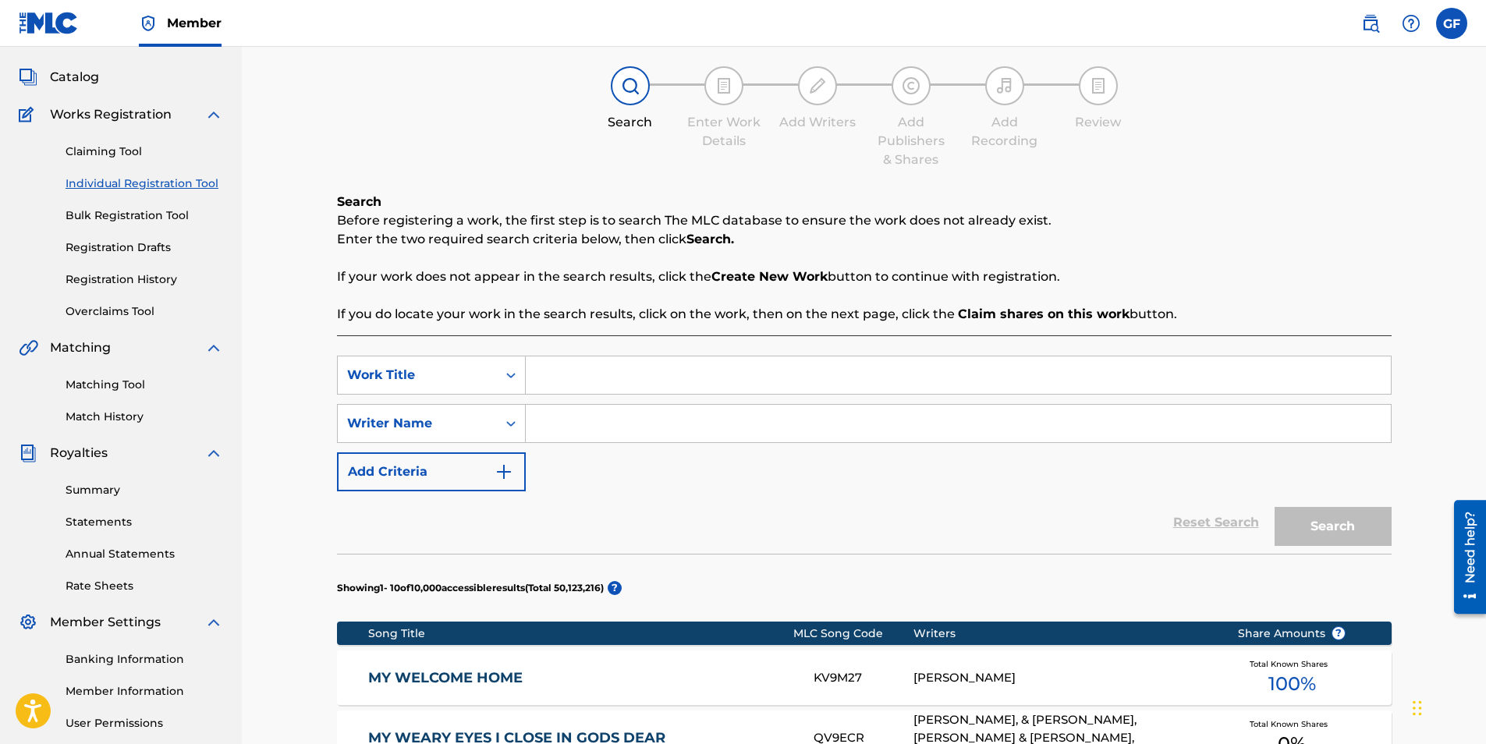
click at [787, 277] on strong "Create New Work" at bounding box center [769, 276] width 116 height 15
click at [810, 490] on div "SearchWithCriteria981b9879-4439-47bf-aa66-a284d70f47e4 Work Title SearchWithCri…" at bounding box center [864, 424] width 1055 height 136
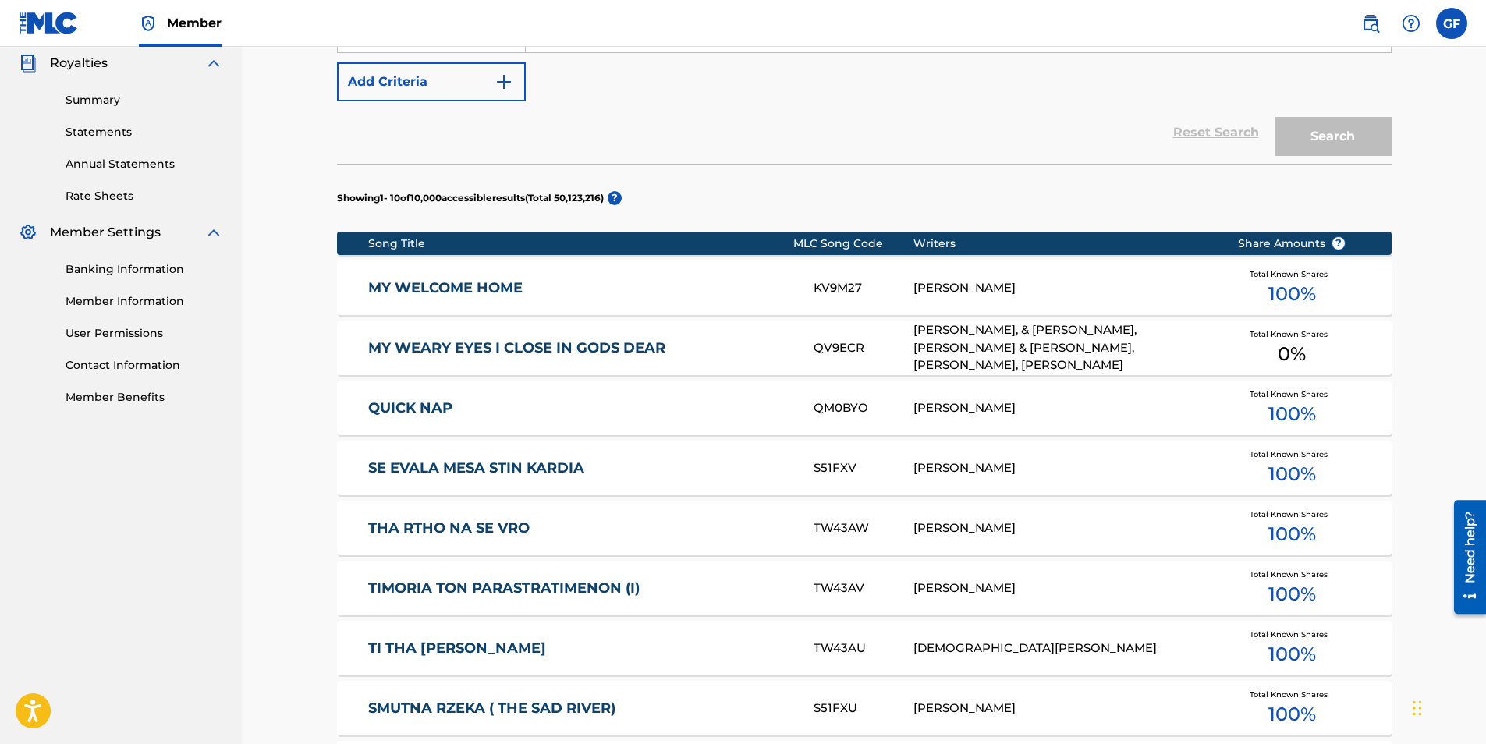
scroll to position [853, 0]
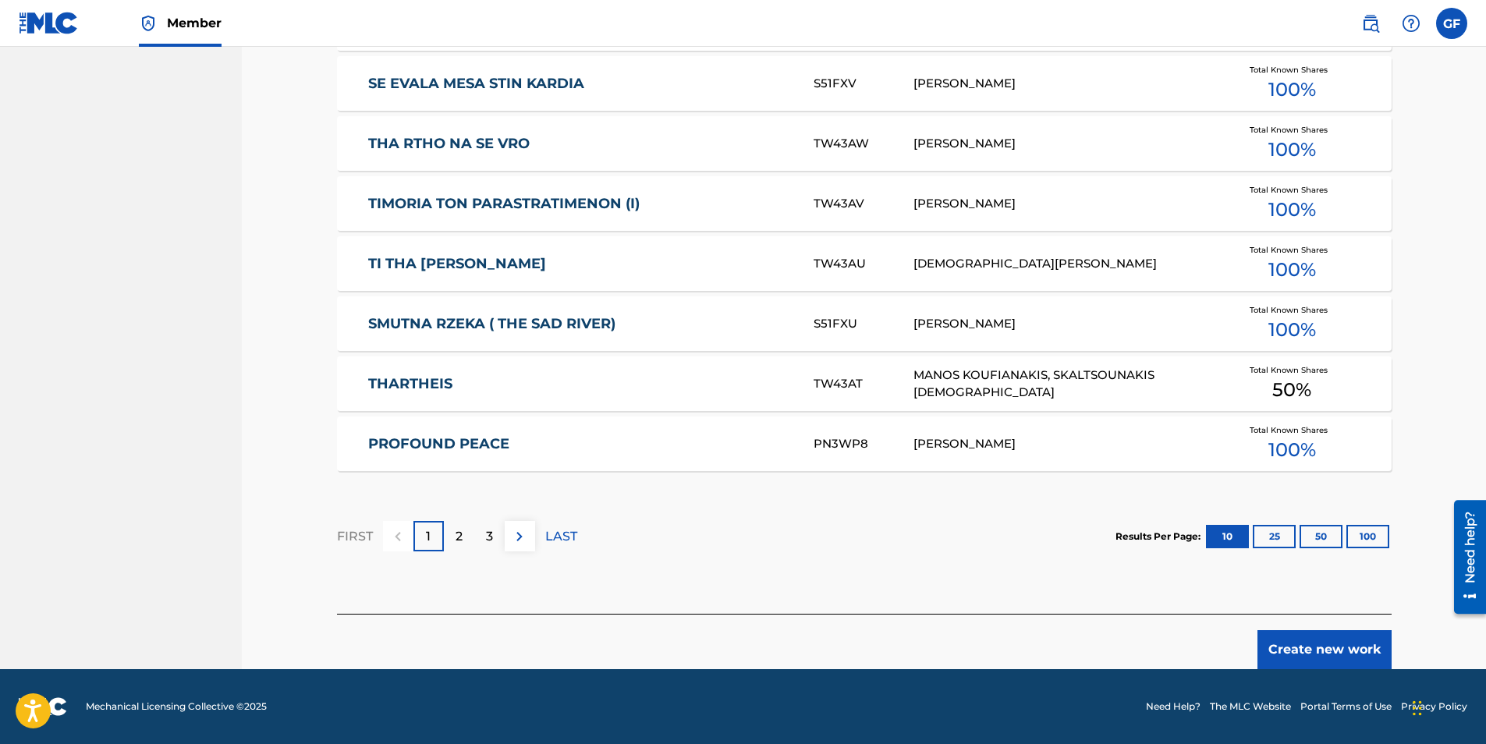
click at [1350, 643] on button "Create new work" at bounding box center [1324, 649] width 134 height 39
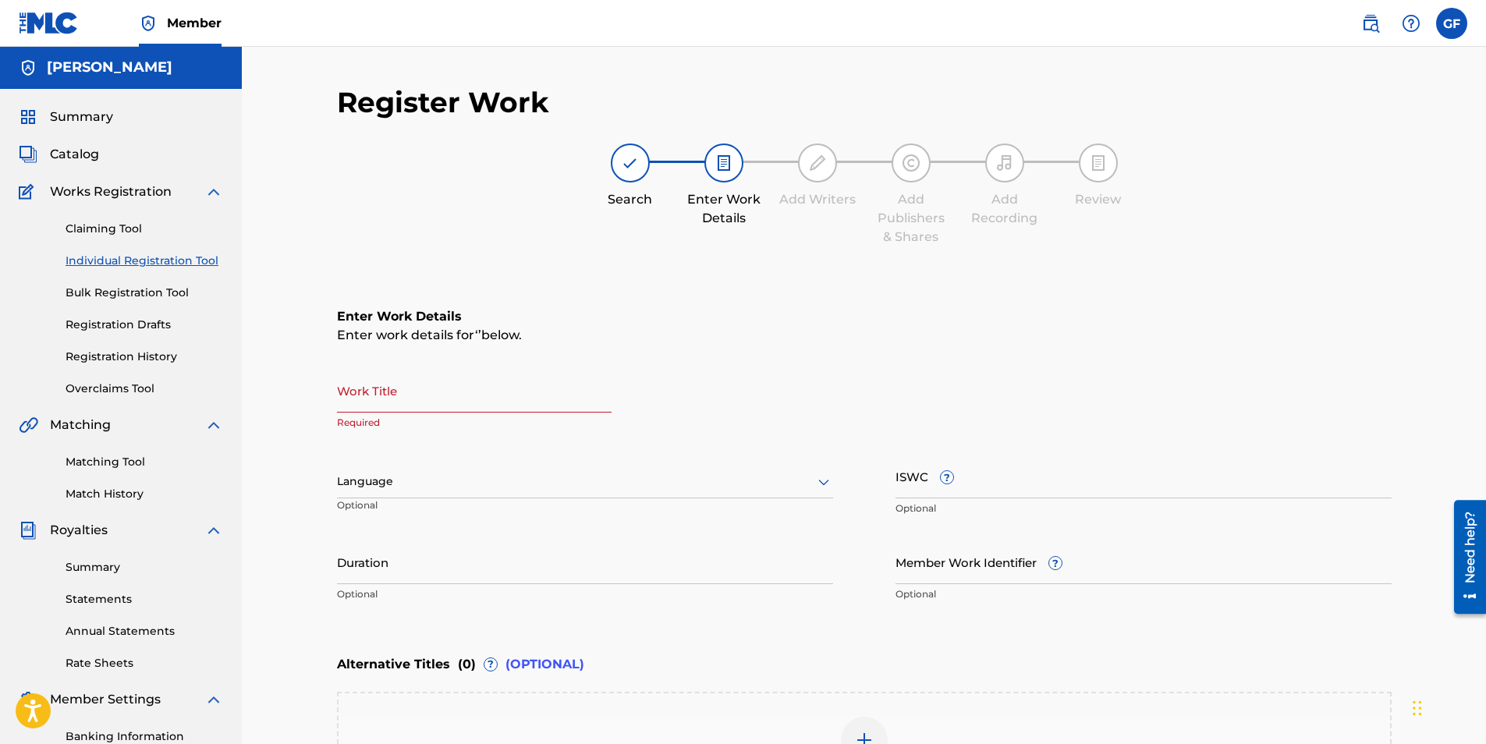
scroll to position [0, 0]
click at [431, 399] on input "Work Title" at bounding box center [474, 391] width 275 height 44
type input "Down N Out"
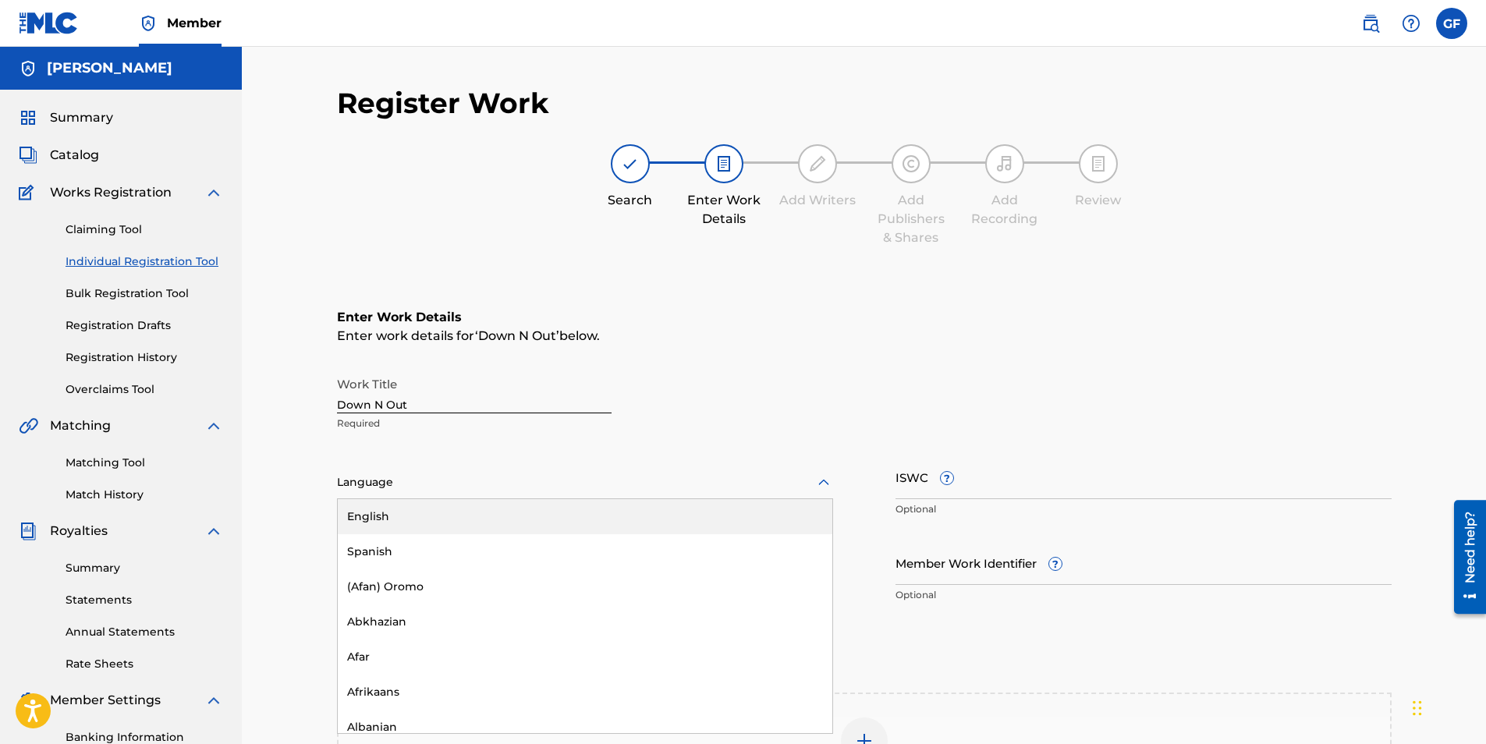
click at [392, 483] on div at bounding box center [585, 482] width 496 height 19
click at [395, 518] on div "English" at bounding box center [585, 516] width 495 height 35
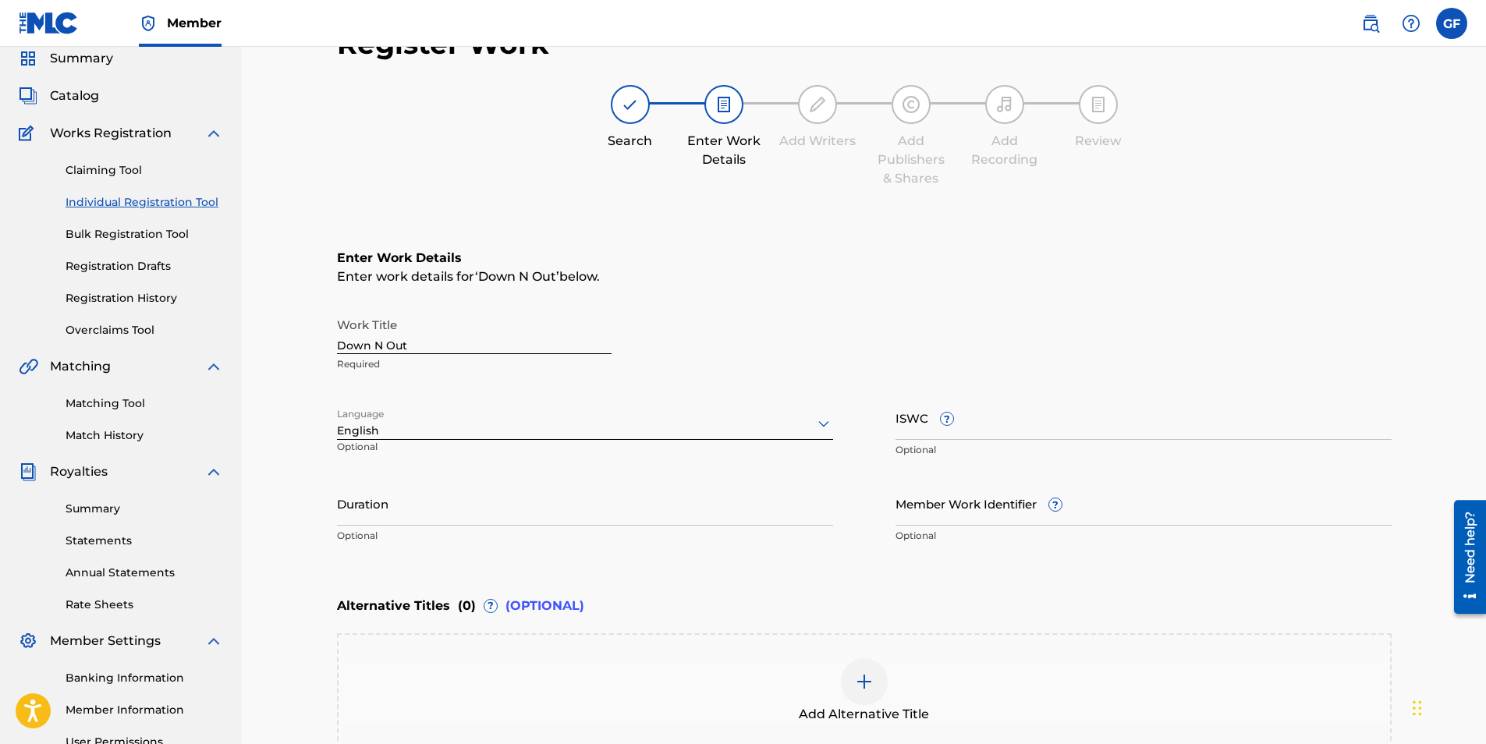
scroll to position [233, 0]
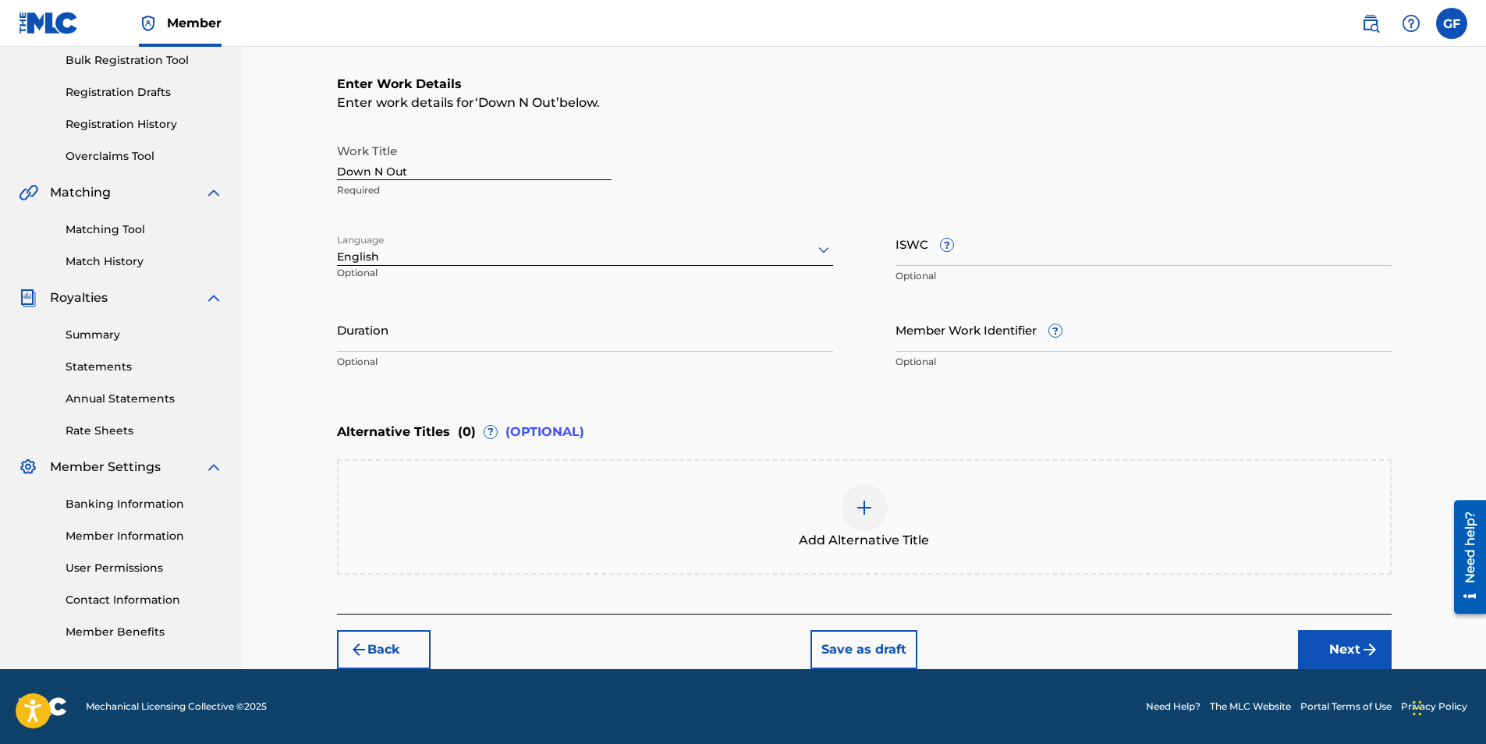
click at [859, 649] on button "Save as draft" at bounding box center [863, 649] width 107 height 39
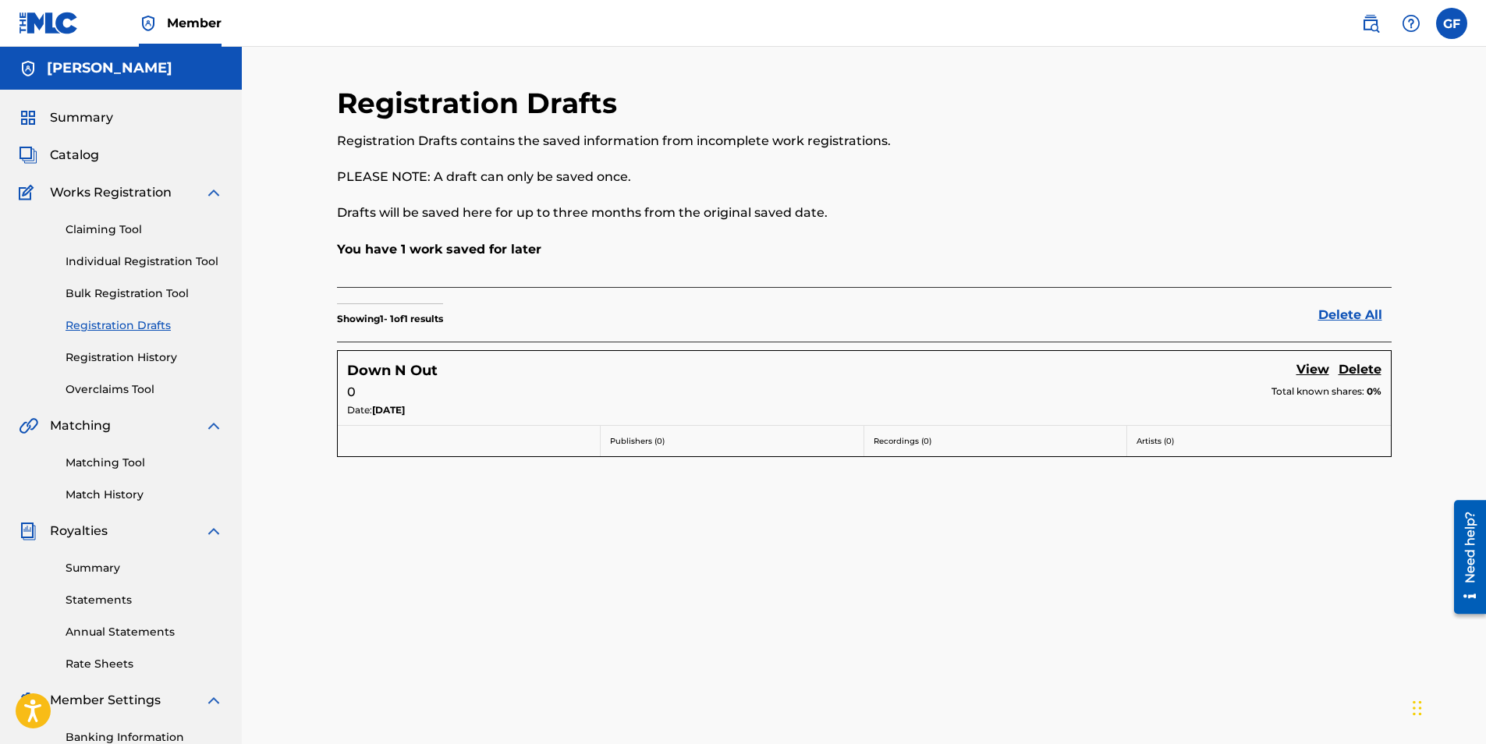
click at [1450, 22] on label at bounding box center [1451, 23] width 31 height 31
click at [1452, 23] on input "GF [PERSON_NAME] [EMAIL_ADDRESS][DOMAIN_NAME] Notification Preferences Profile …" at bounding box center [1452, 23] width 0 height 0
click at [1299, 223] on p "Log out" at bounding box center [1300, 221] width 37 height 14
click at [1452, 23] on input "GF [PERSON_NAME] [EMAIL_ADDRESS][DOMAIN_NAME] Notification Preferences Profile …" at bounding box center [1452, 23] width 0 height 0
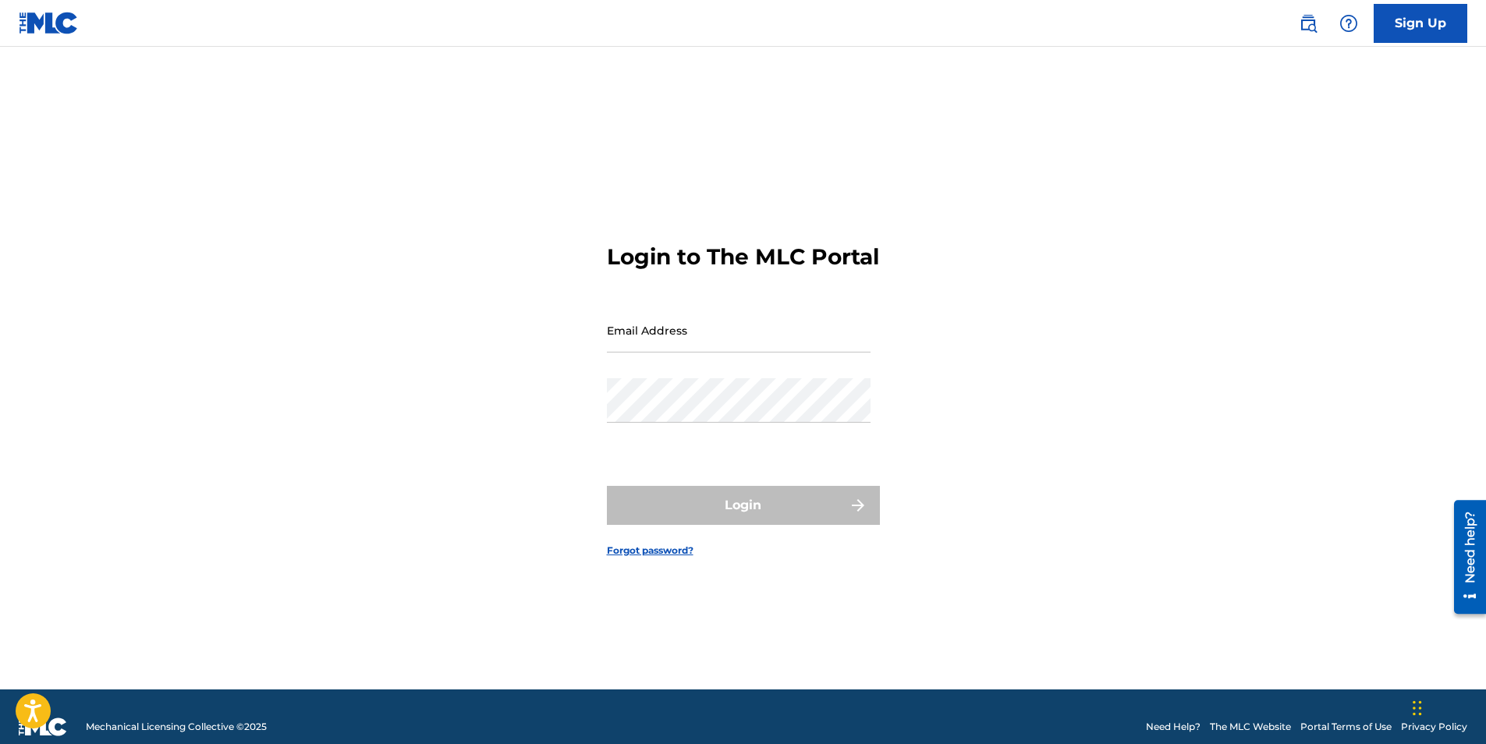
type input "[EMAIL_ADDRESS][DOMAIN_NAME]"
